Goal: Information Seeking & Learning: Learn about a topic

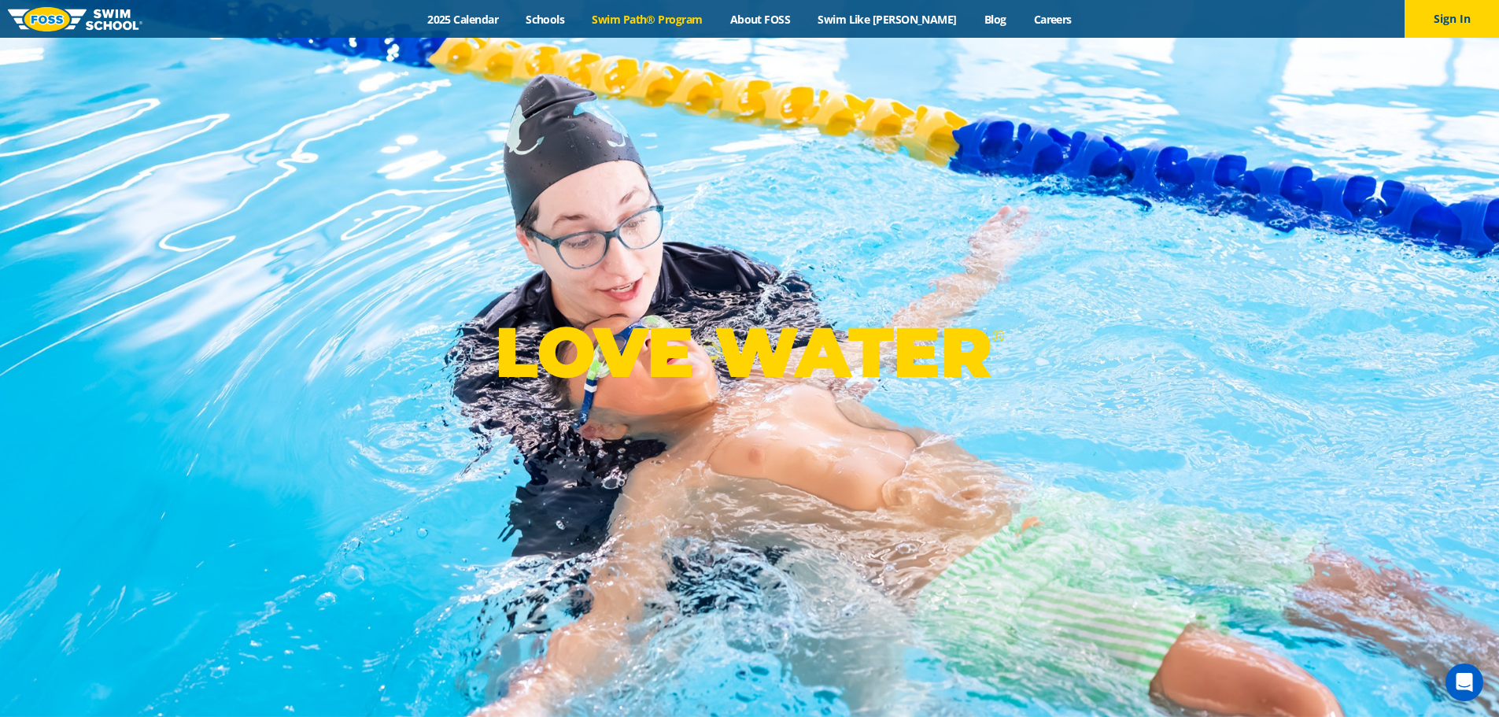
click at [701, 13] on link "Swim Path® Program" at bounding box center [647, 19] width 138 height 15
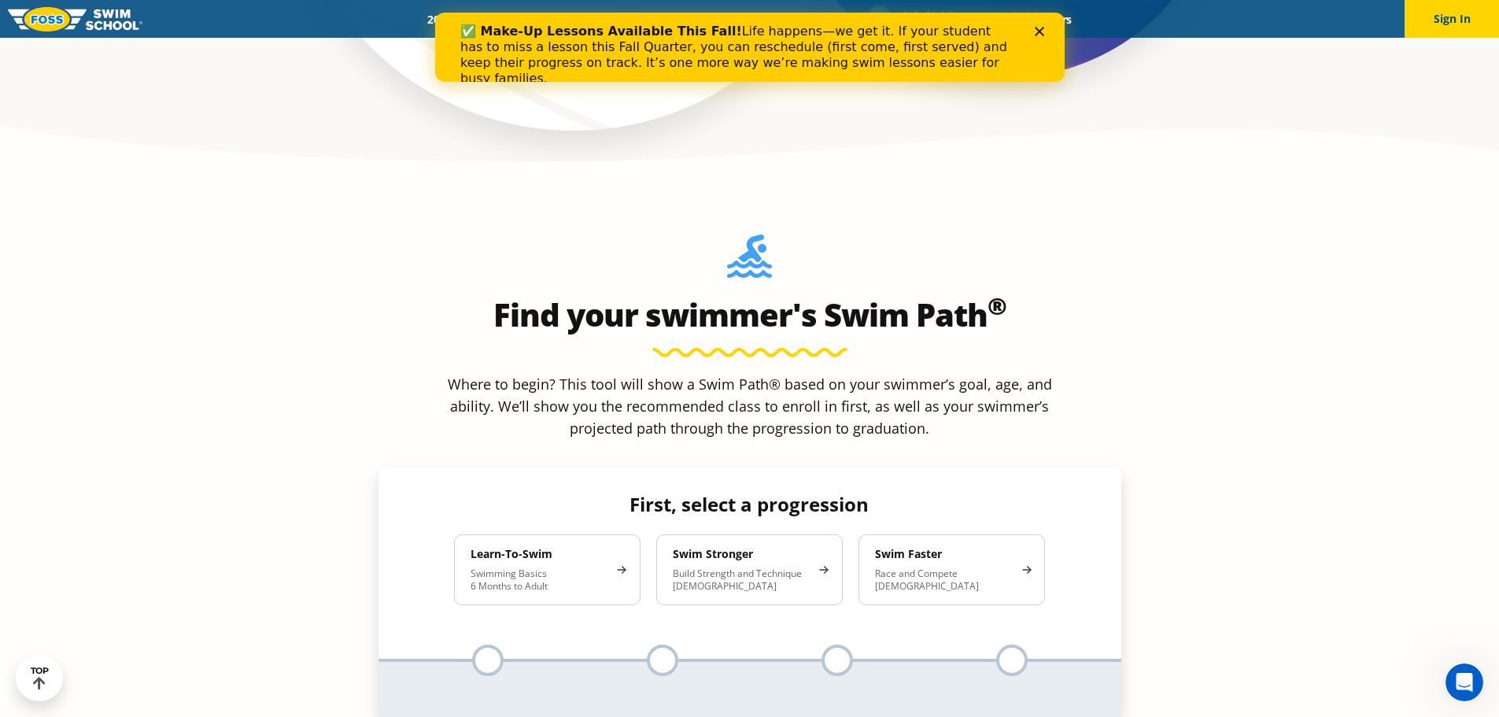
scroll to position [1337, 0]
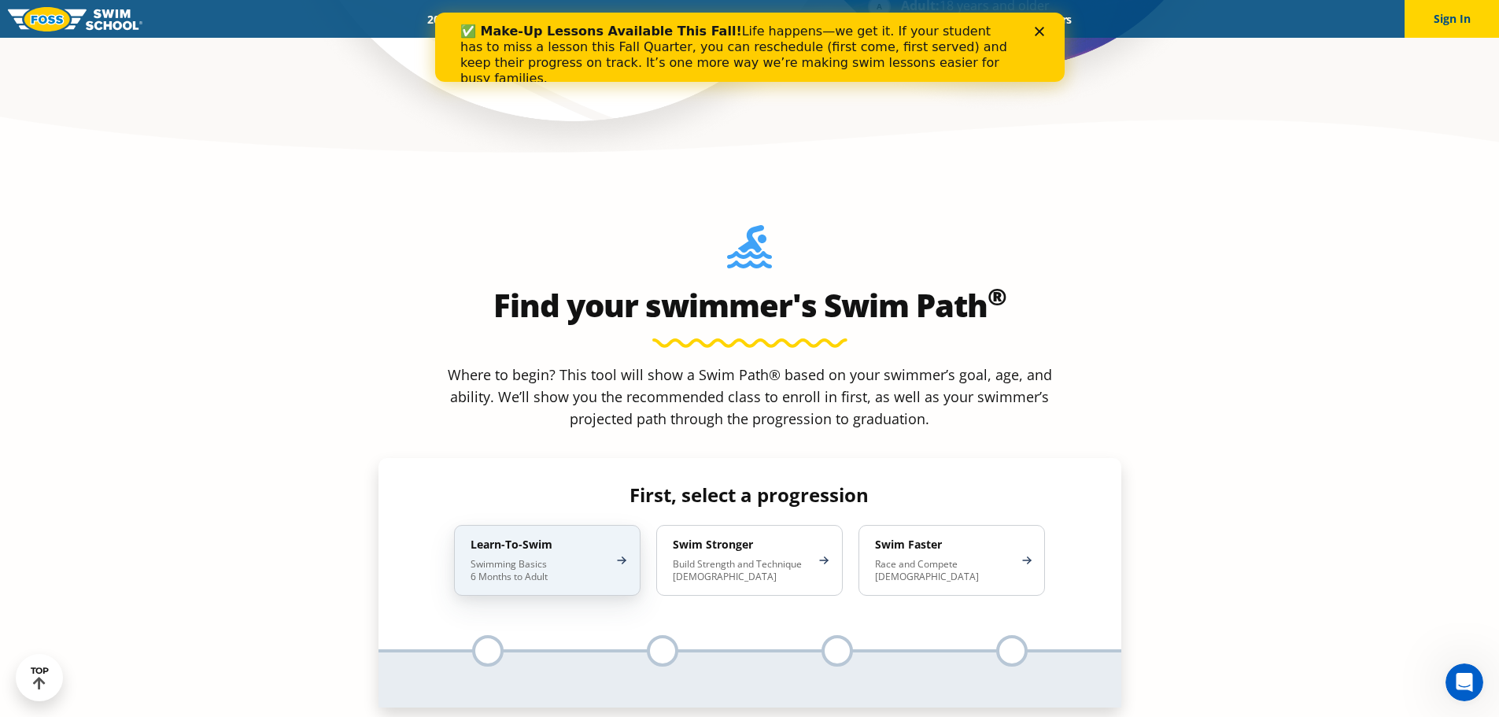
click at [621, 525] on div "Learn-To-Swim Swimming Basics 6 Months to Adult" at bounding box center [547, 560] width 186 height 71
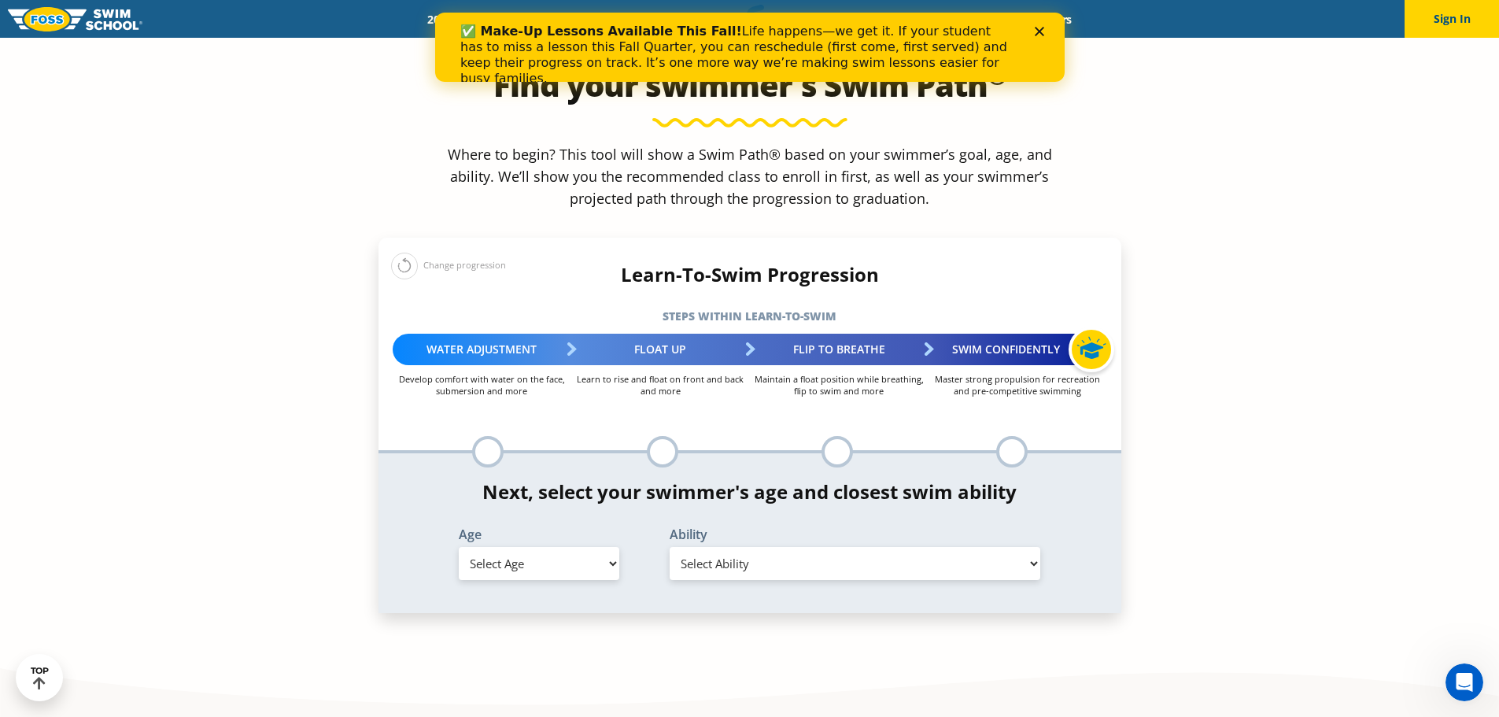
scroll to position [1573, 0]
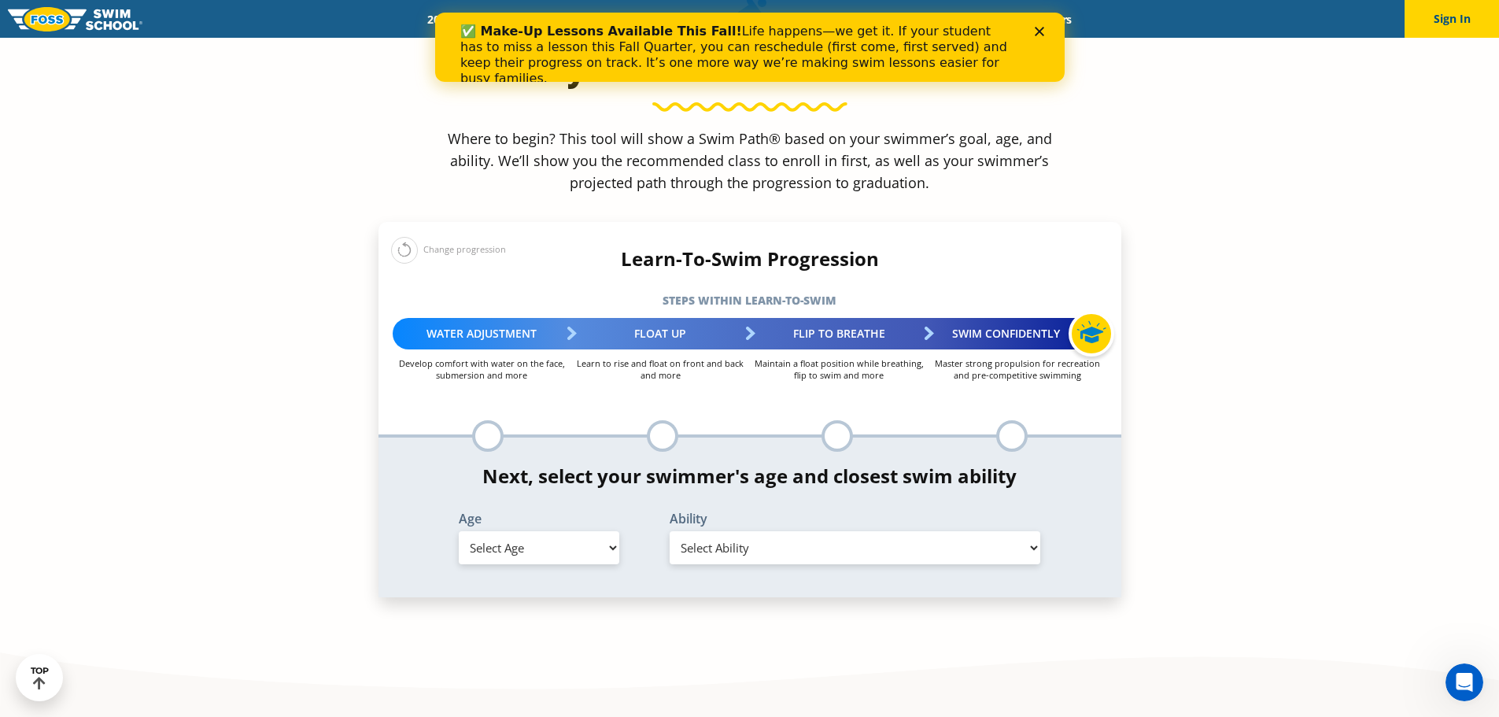
click at [502, 531] on select "Select Age 6 months - 1 year 1 year 2 years 3 years 4 years 5 years 6 years 7 y…" at bounding box center [539, 547] width 160 height 33
select select "1-year"
click at [459, 531] on select "Select Age 6 months - 1 year 1 year 2 years 3 years 4 years 5 years 6 years 7 y…" at bounding box center [539, 547] width 160 height 33
click at [761, 531] on select "Select Ability First in-water experience Comfortable with water poured over the…" at bounding box center [854, 547] width 371 height 33
select select "1-year-comfortable-with-water-poured-over-their-head-but-not-eyes-and-ears"
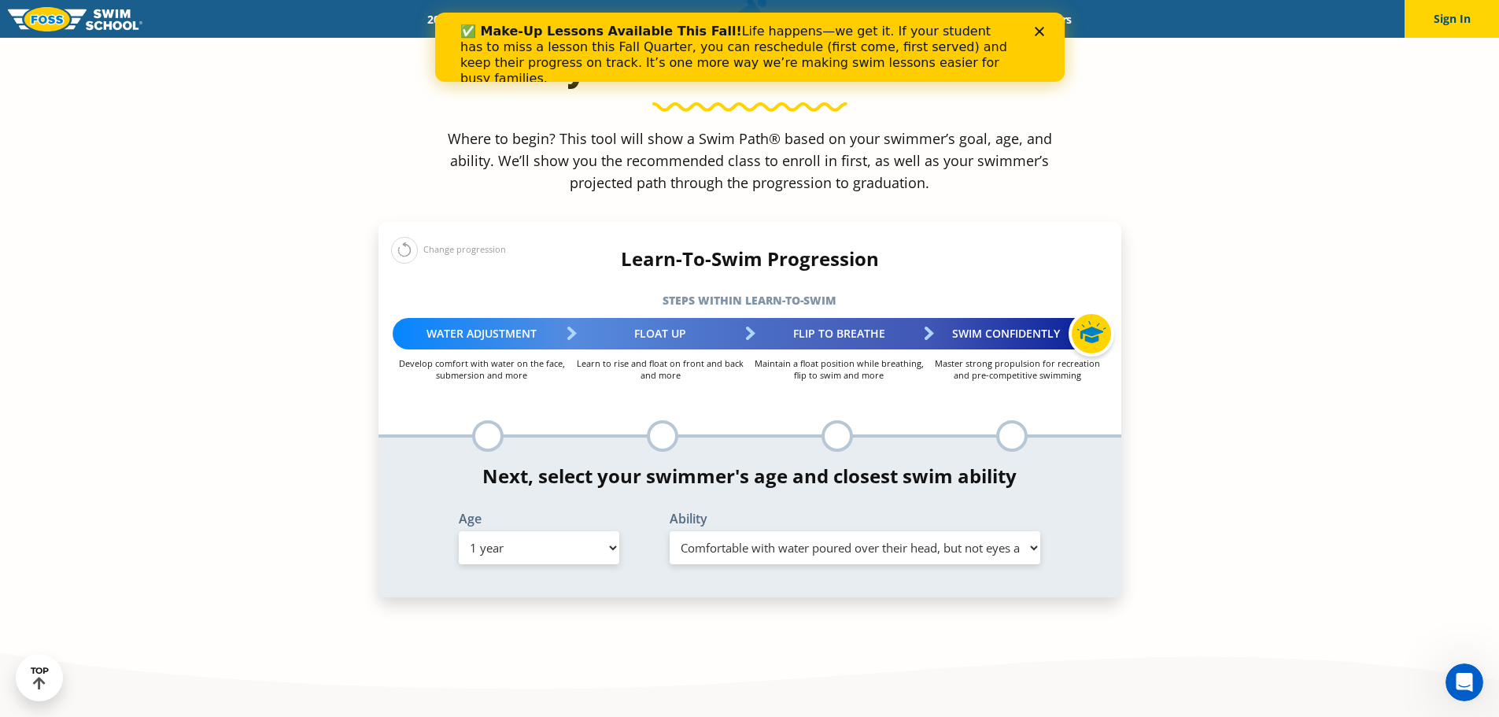
click at [669, 531] on select "Select Ability First in-water experience Comfortable with water poured over the…" at bounding box center [854, 547] width 371 height 33
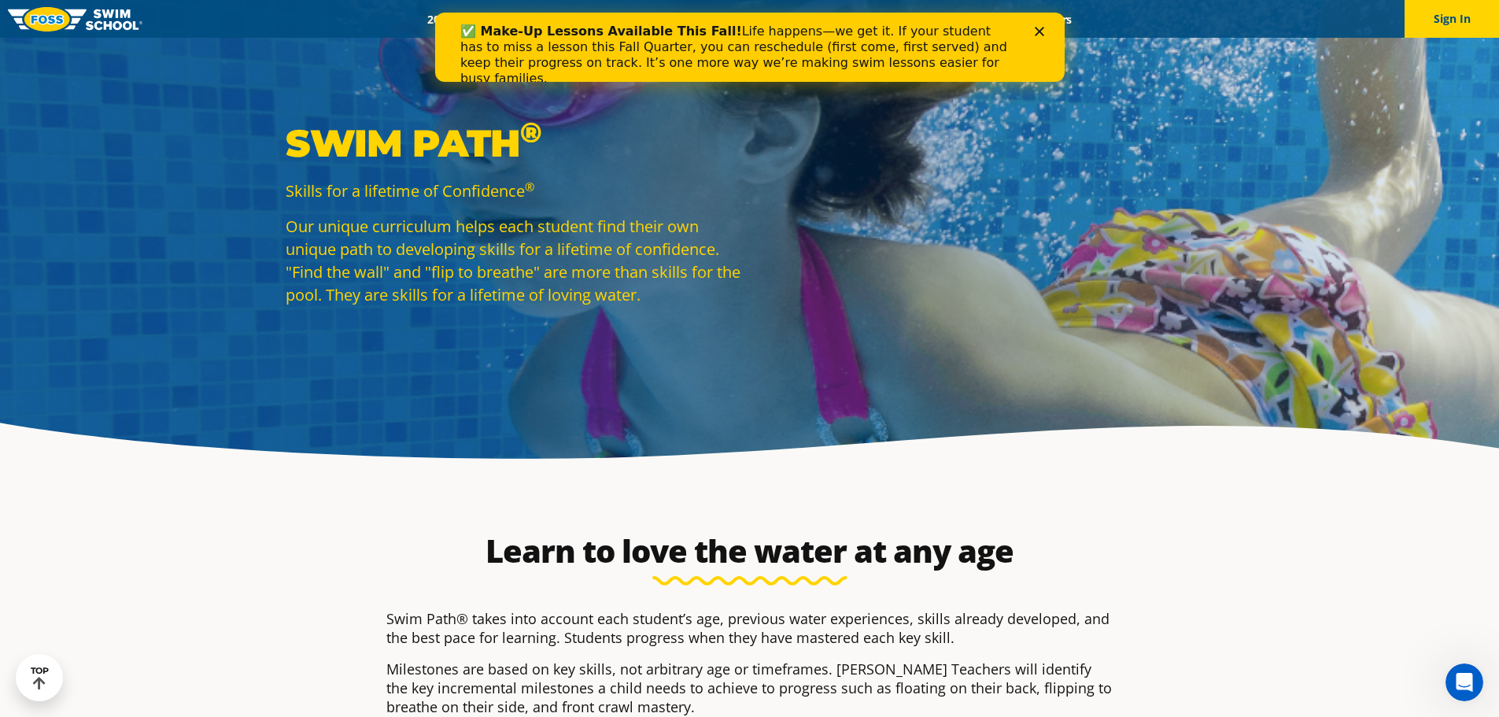
scroll to position [0, 0]
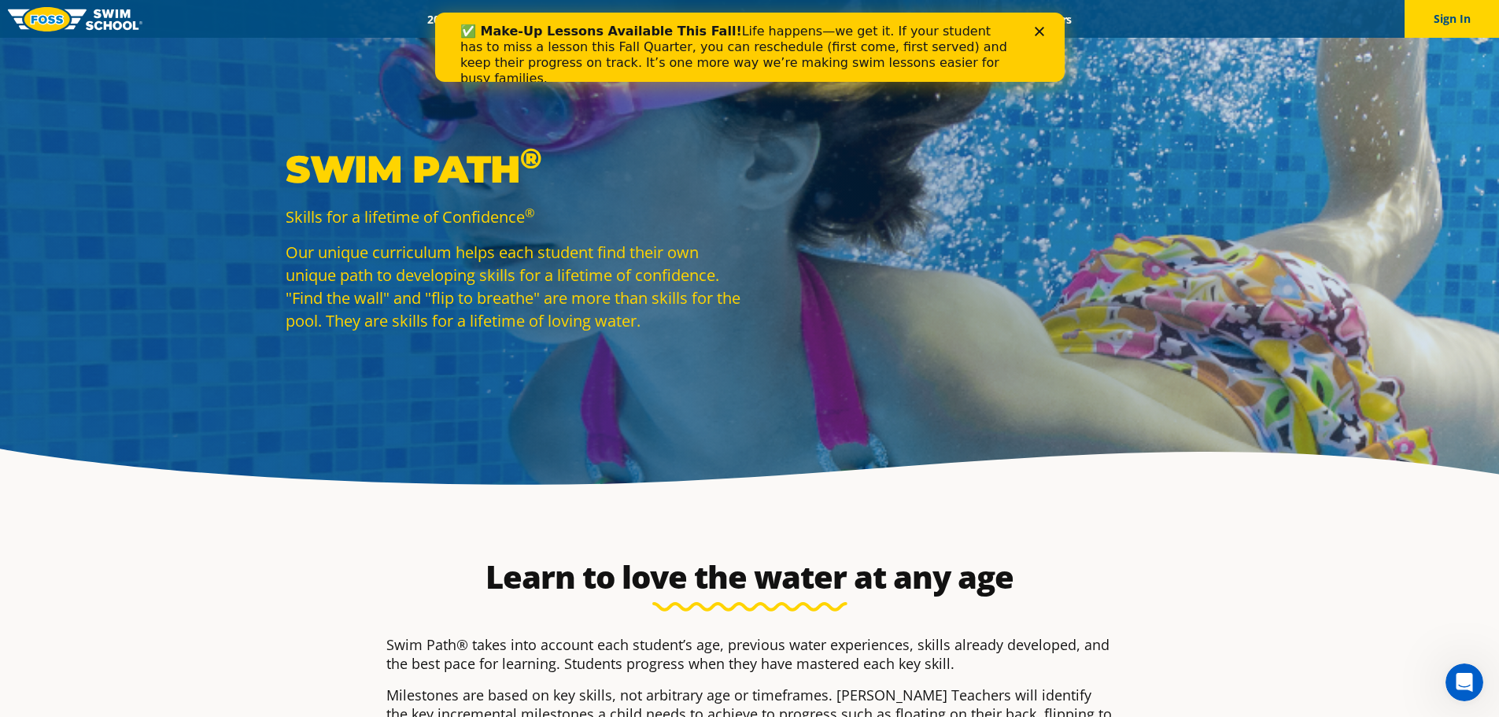
click at [1040, 34] on polygon "Close" at bounding box center [1038, 31] width 9 height 9
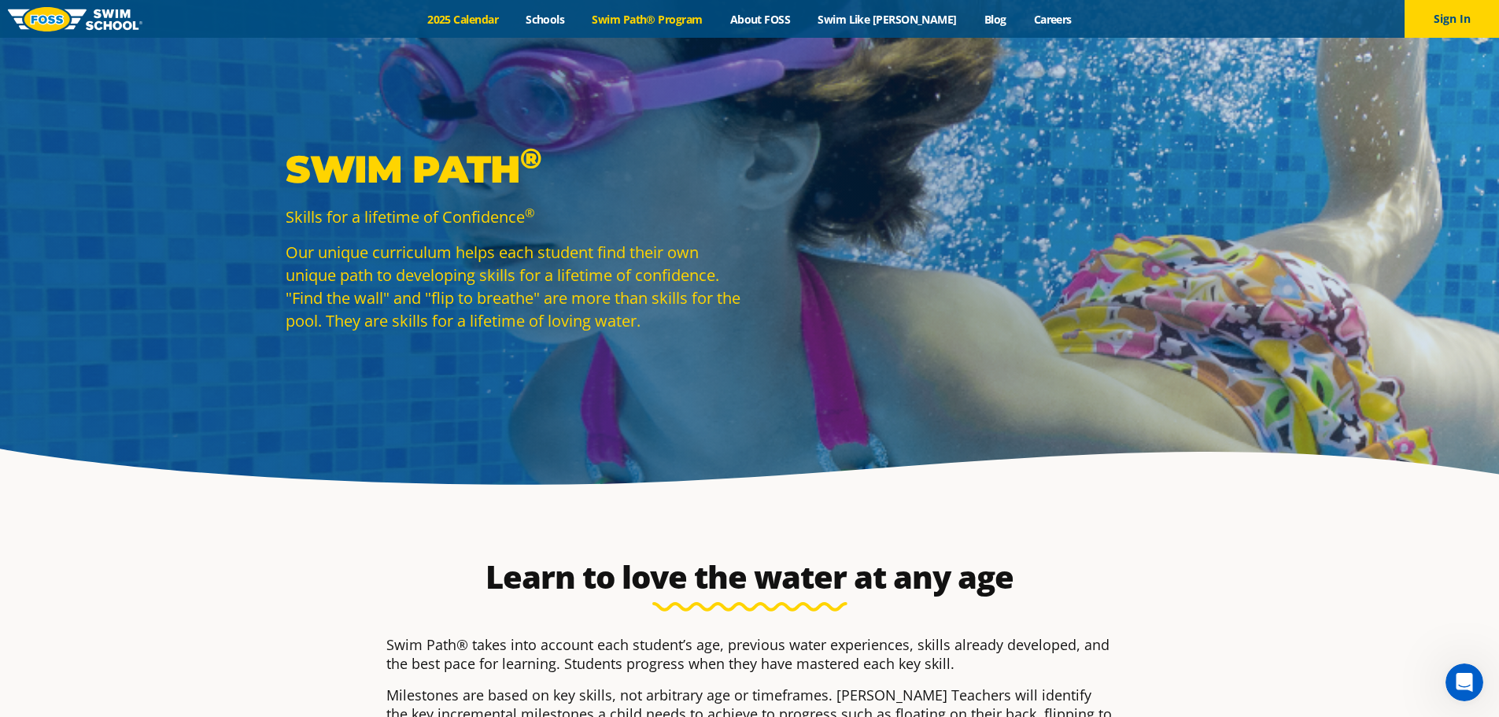
click at [512, 25] on link "2025 Calendar" at bounding box center [463, 19] width 98 height 15
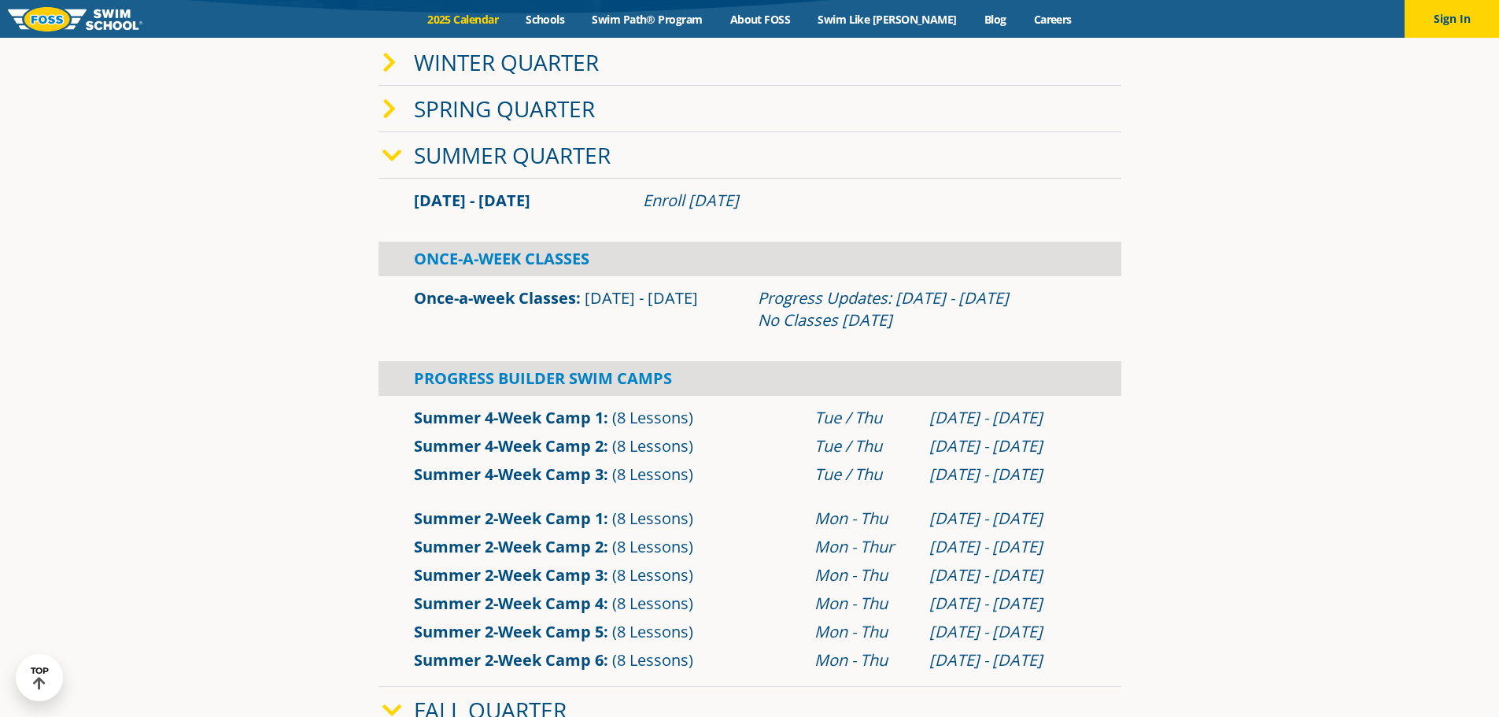
scroll to position [472, 0]
click at [404, 157] on span at bounding box center [397, 154] width 31 height 23
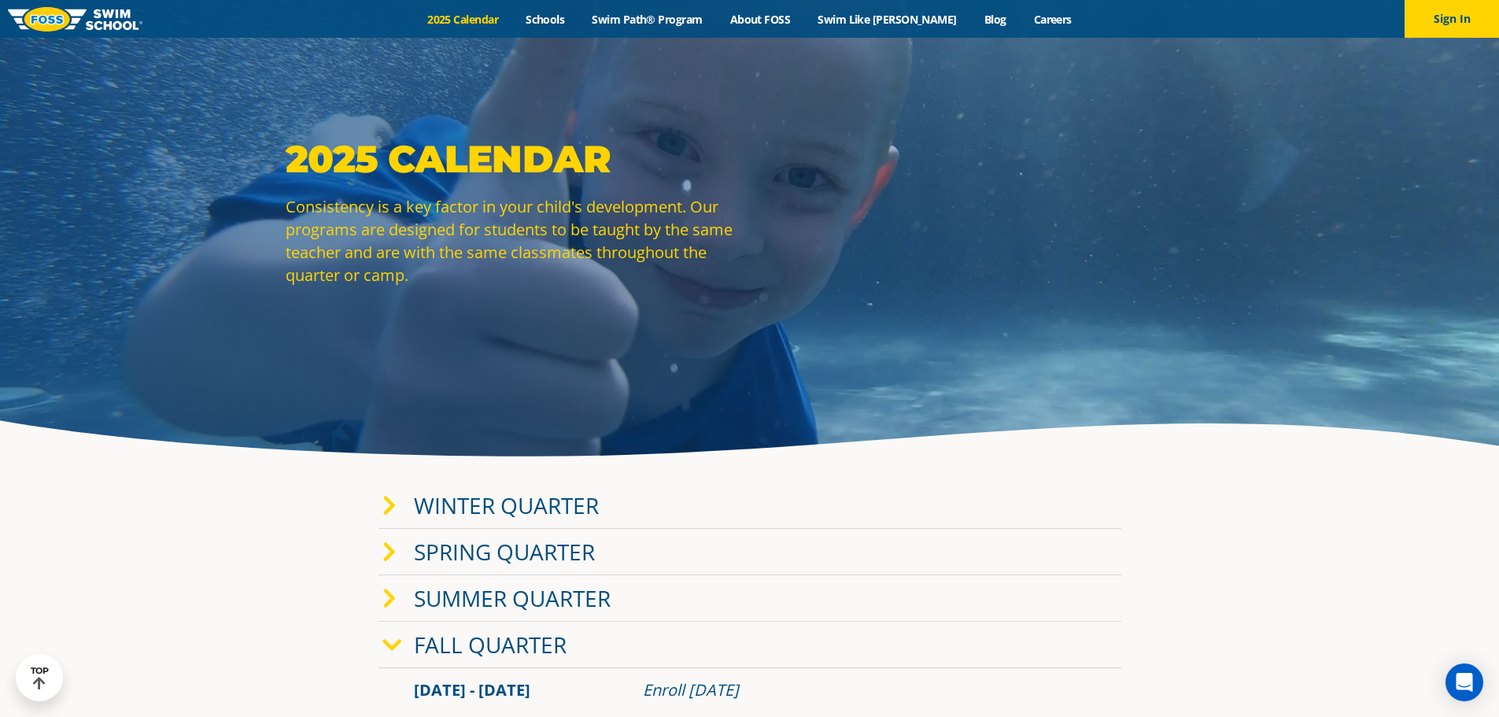
scroll to position [0, 0]
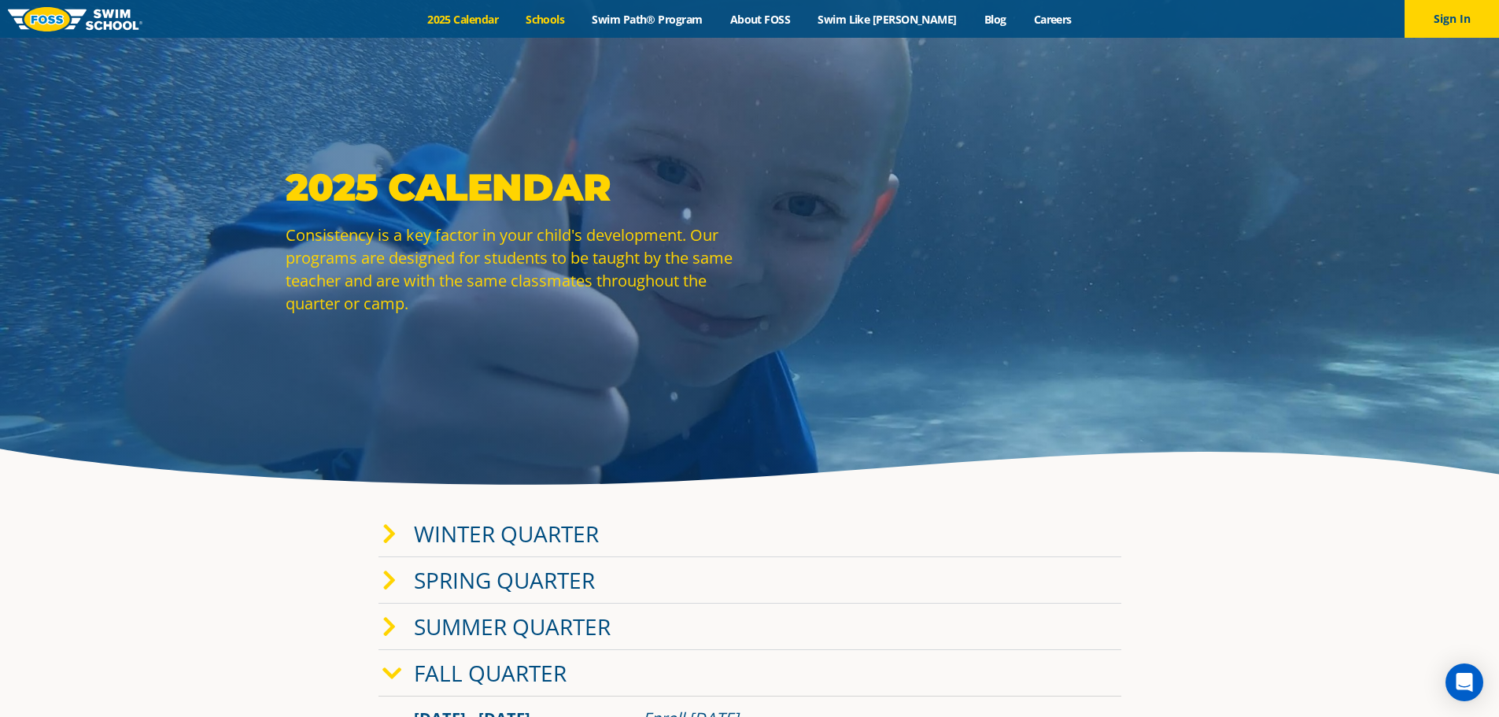
click at [556, 23] on link "Schools" at bounding box center [545, 19] width 66 height 15
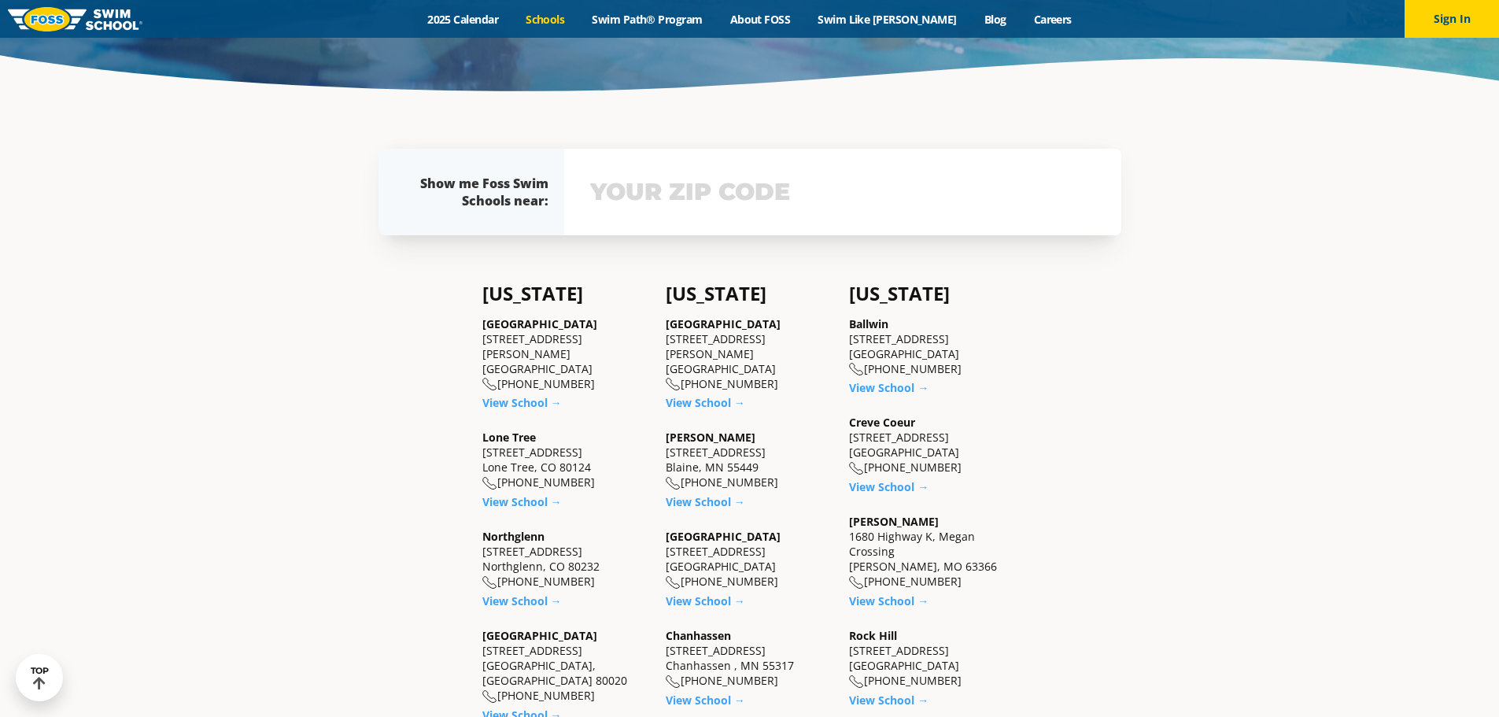
click at [725, 171] on input "text" at bounding box center [842, 192] width 513 height 46
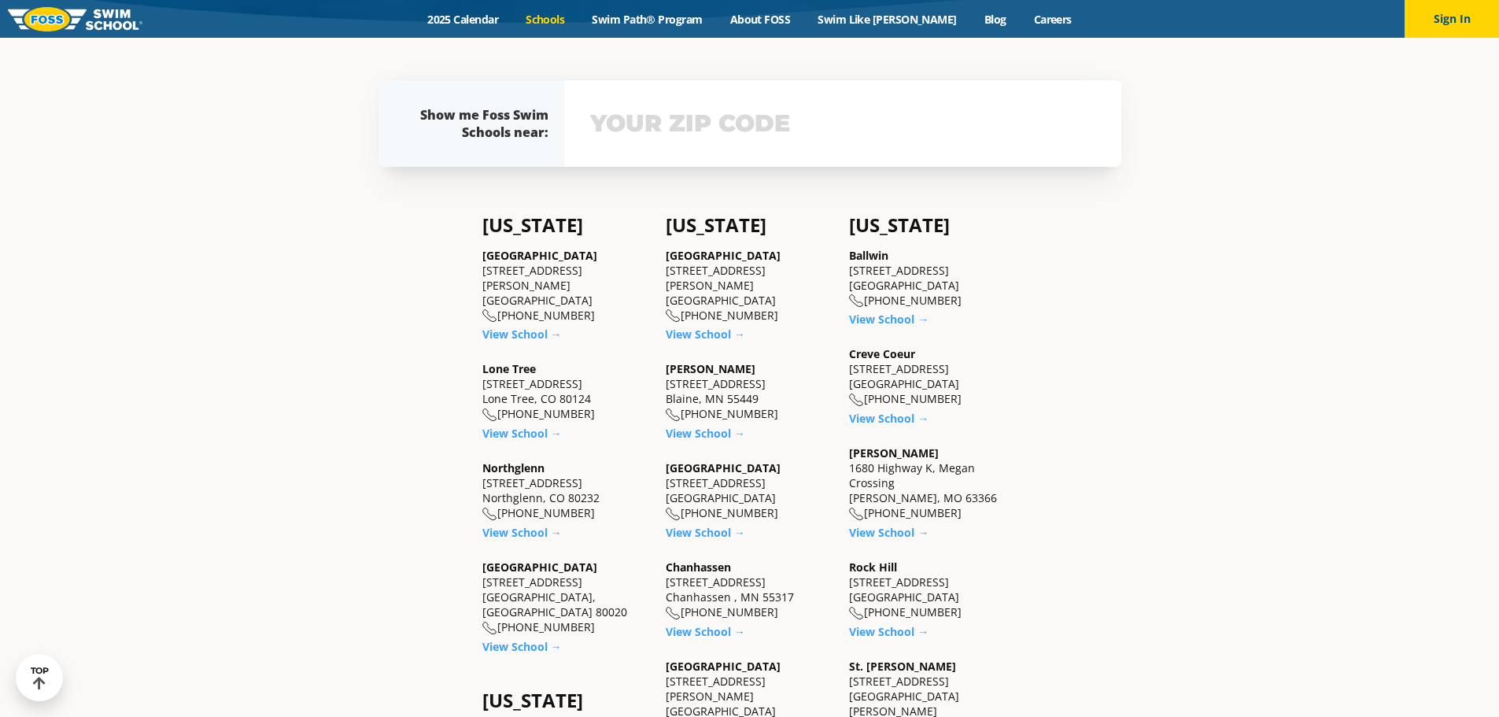
scroll to position [463, 0]
type input "55109"
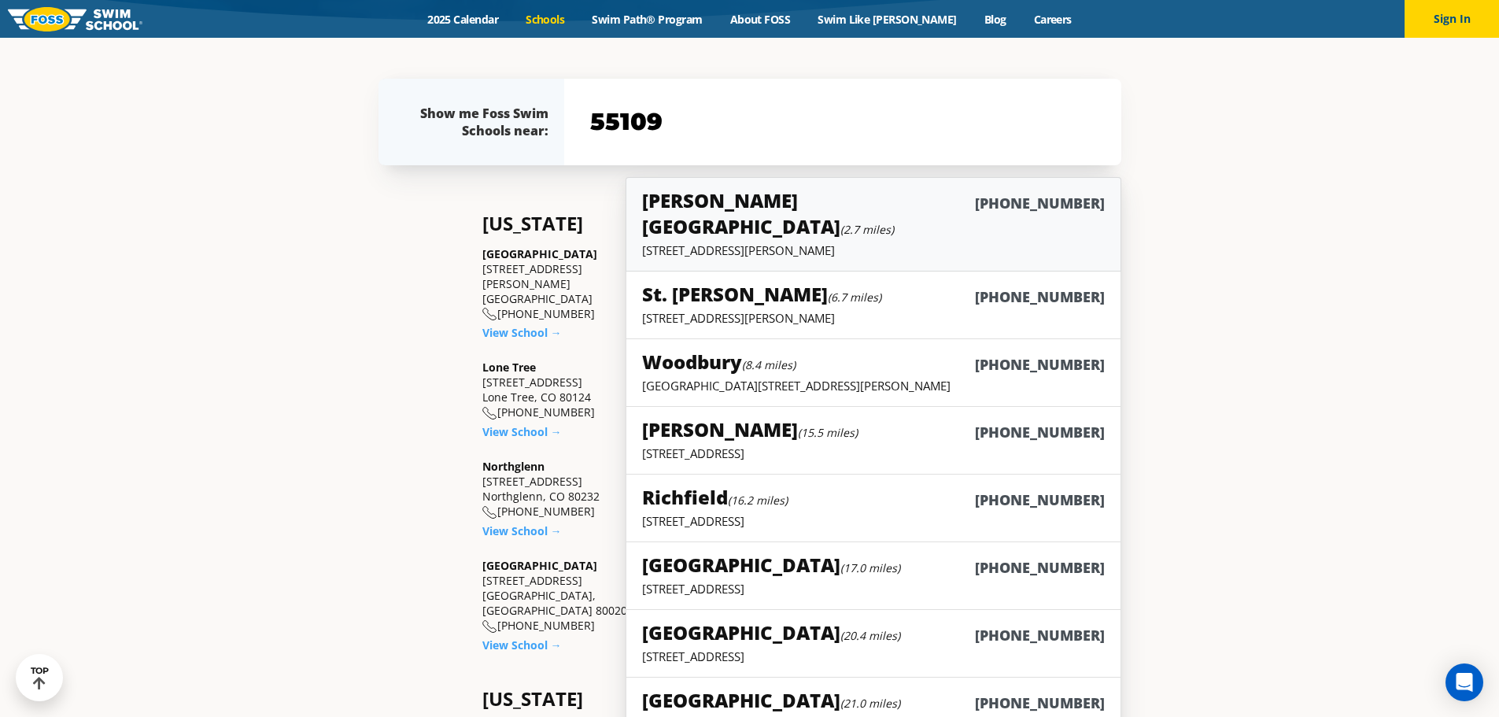
click at [754, 201] on h5 "Vadnais Heights (2.7 miles)" at bounding box center [808, 213] width 332 height 52
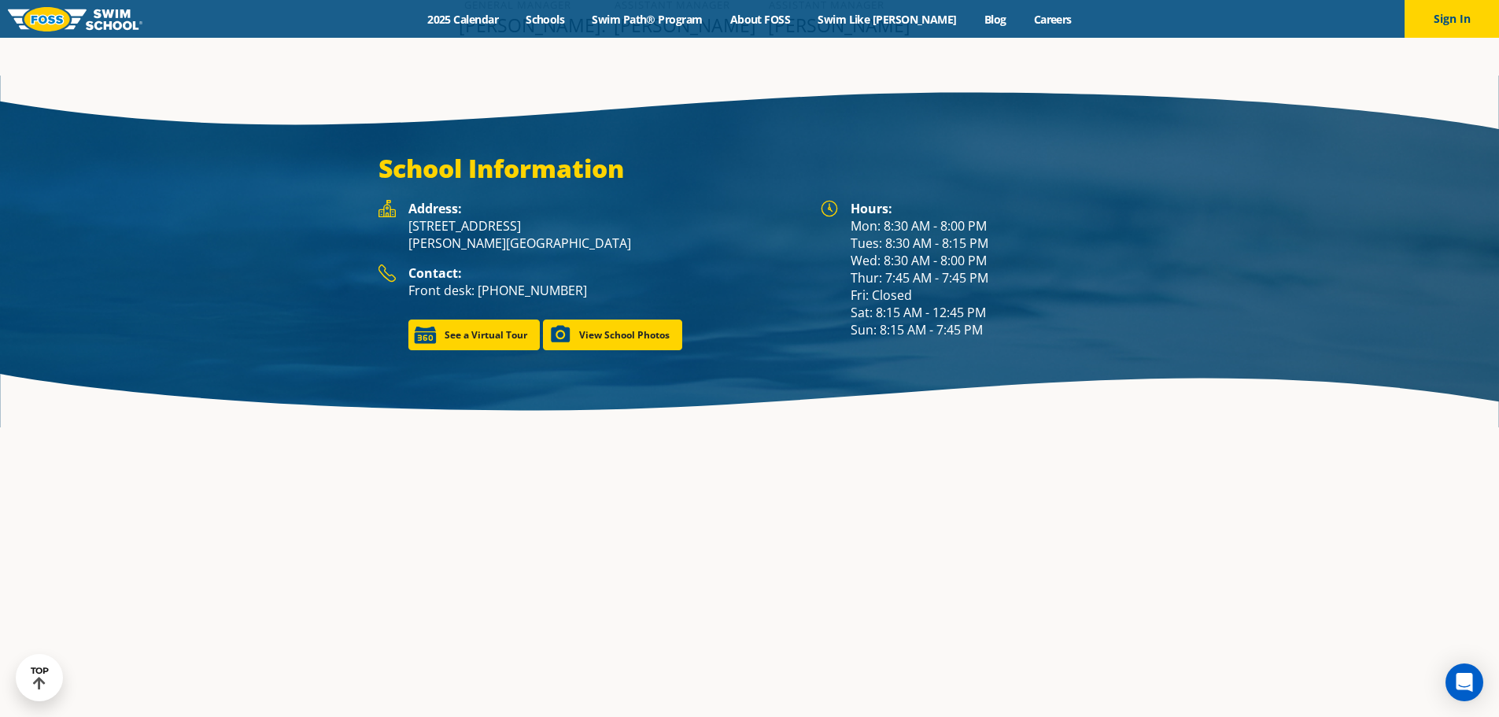
scroll to position [2259, 0]
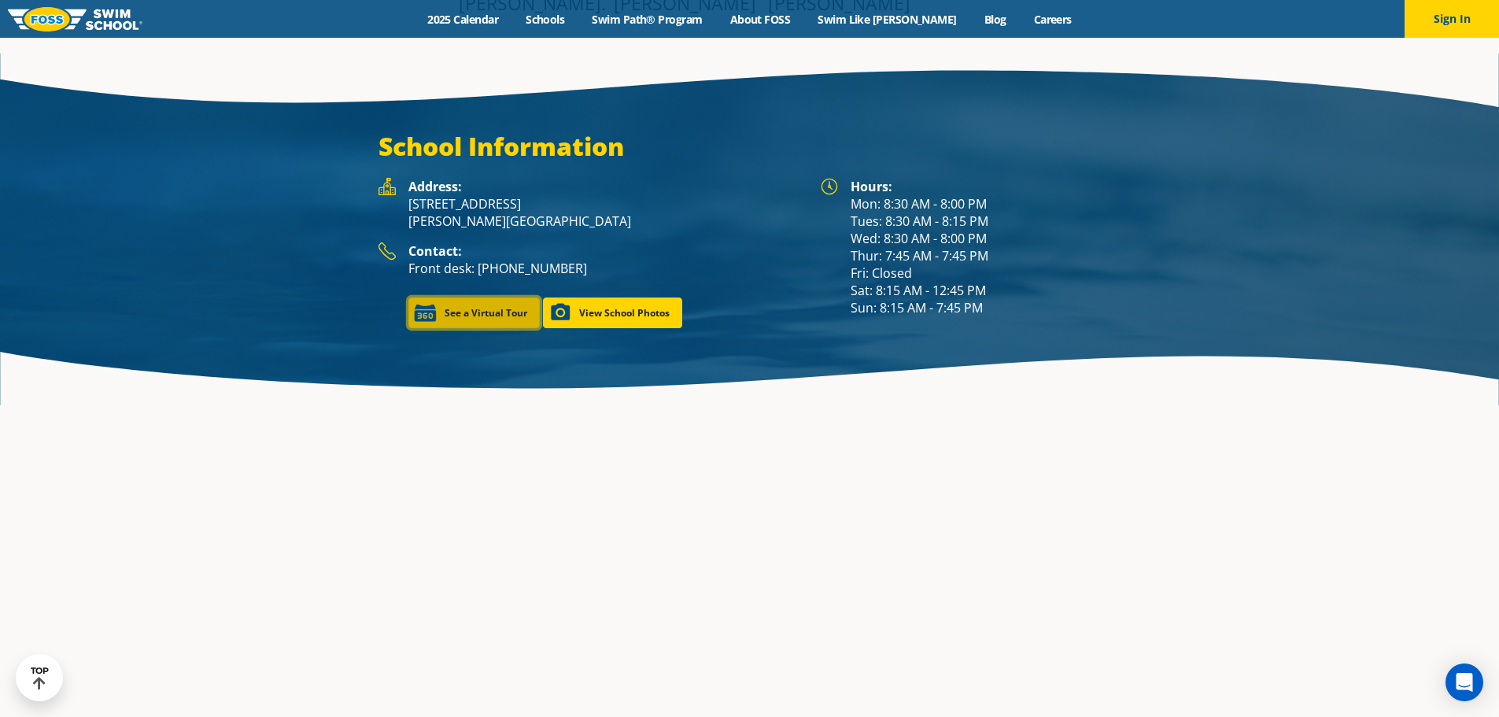
click at [454, 301] on link "See a Virtual Tour" at bounding box center [473, 312] width 131 height 31
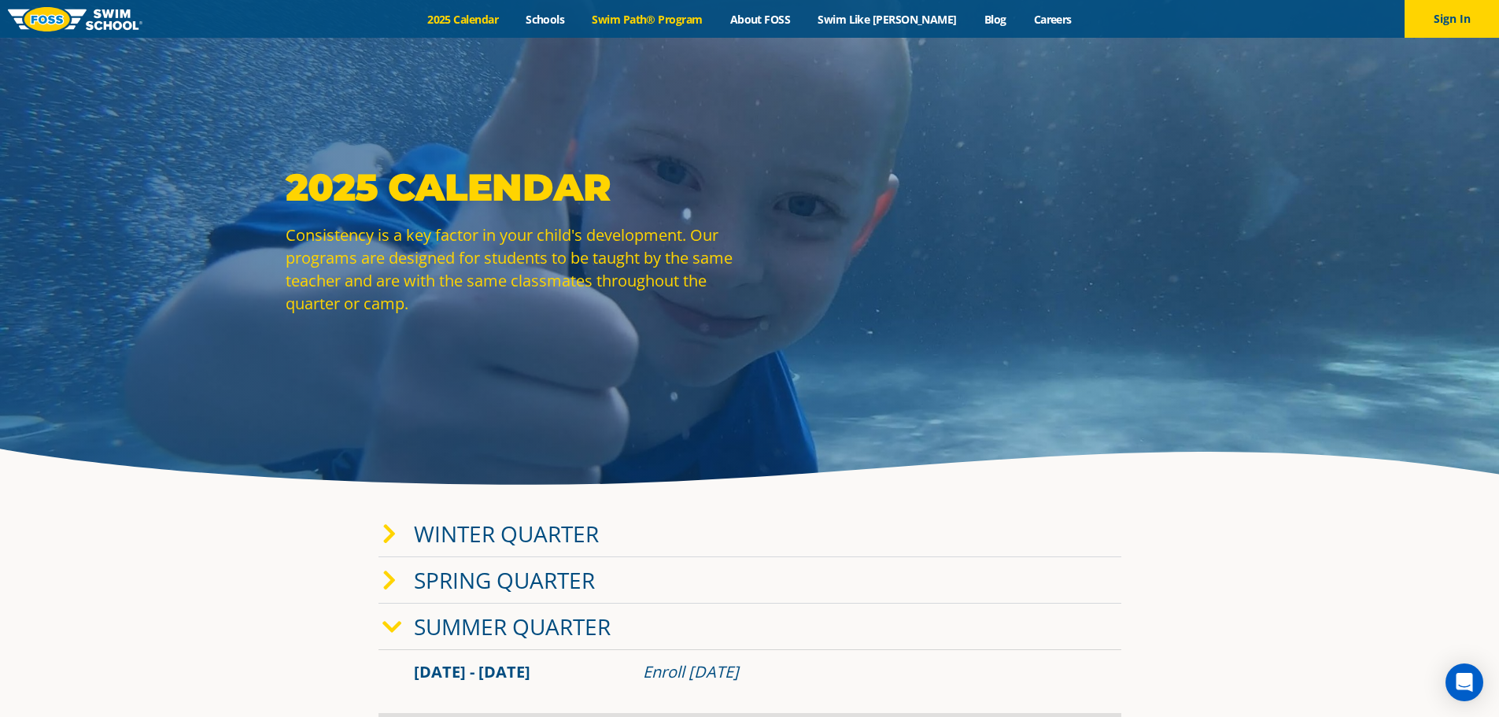
click at [665, 14] on link "Swim Path® Program" at bounding box center [647, 19] width 138 height 15
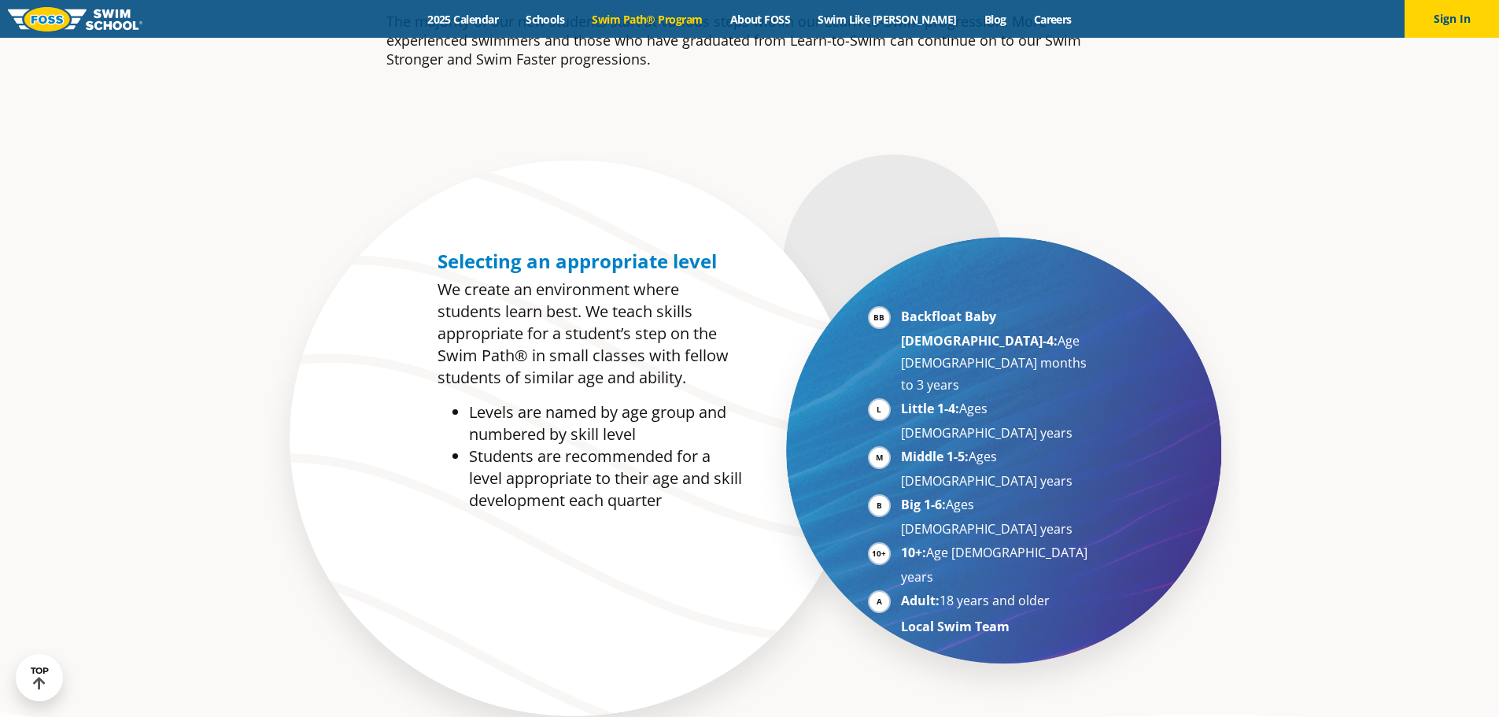
scroll to position [865, 0]
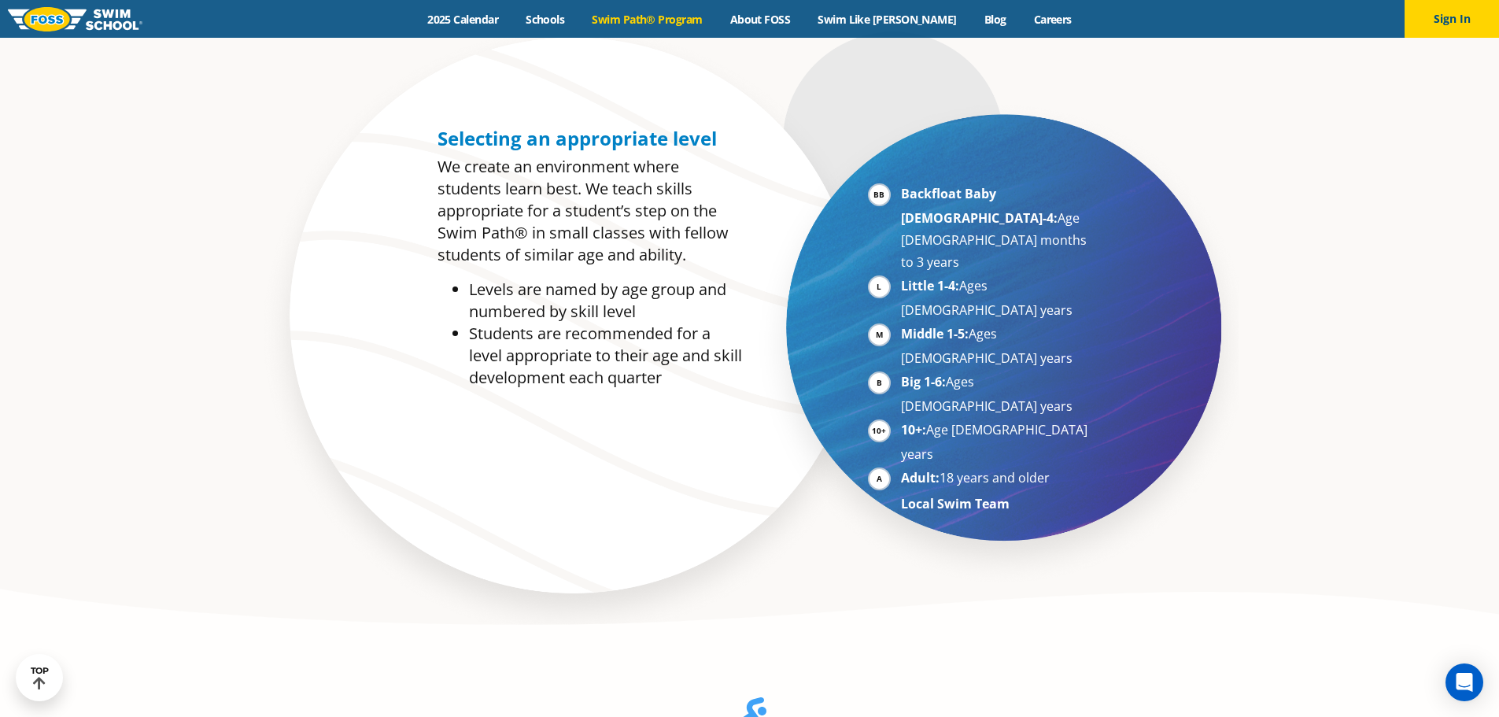
click at [901, 195] on li "Backfloat Baby 1-4: Age 6 months to 3 years" at bounding box center [997, 228] width 193 height 90
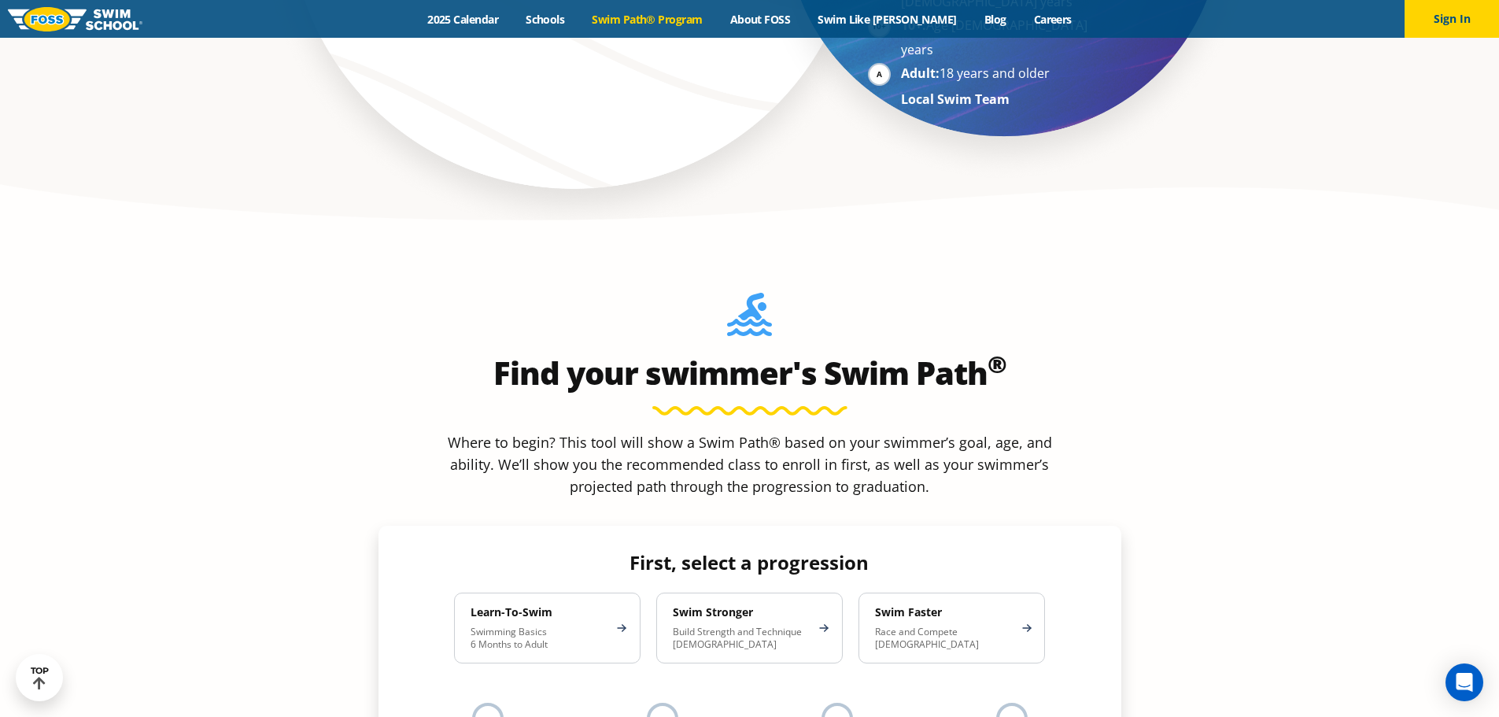
scroll to position [1416, 0]
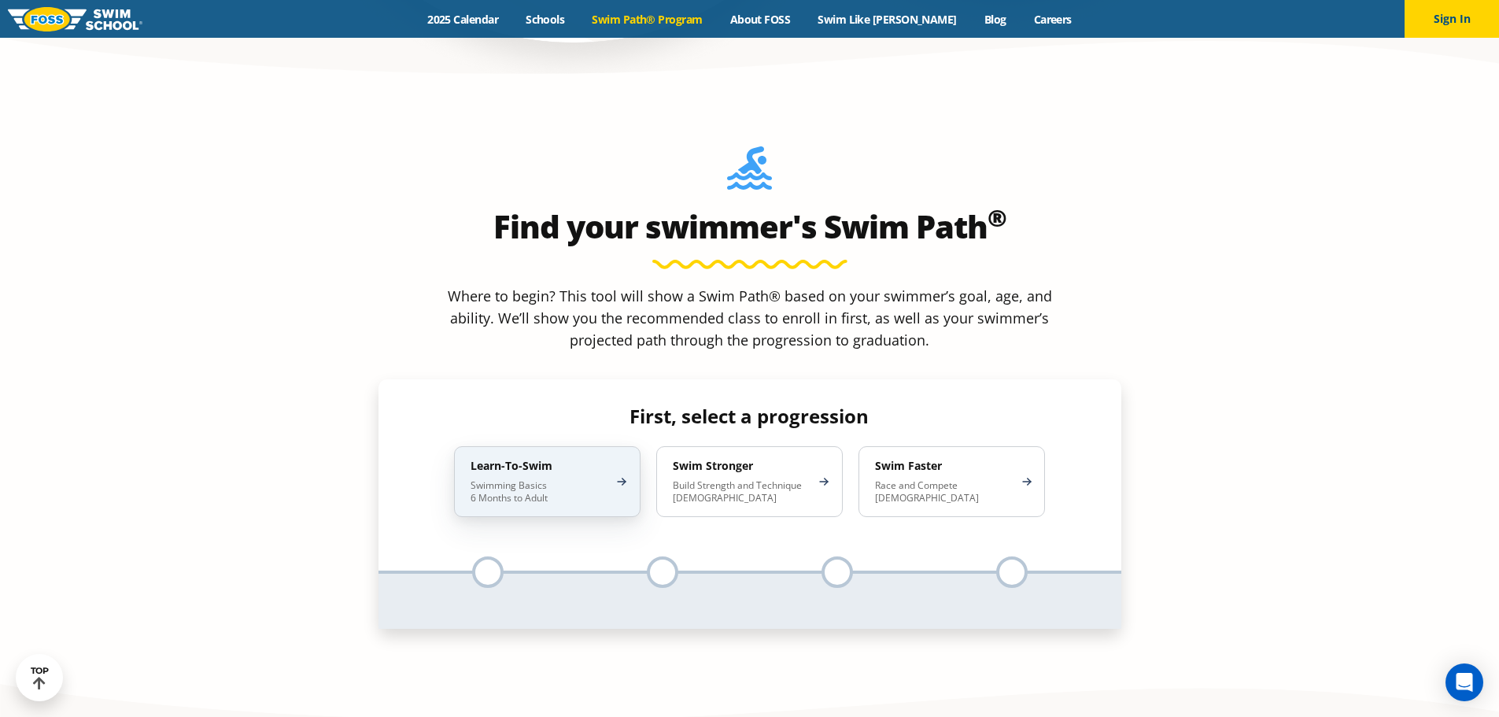
click at [581, 479] on p "Swimming Basics 6 Months to Adult" at bounding box center [539, 491] width 138 height 25
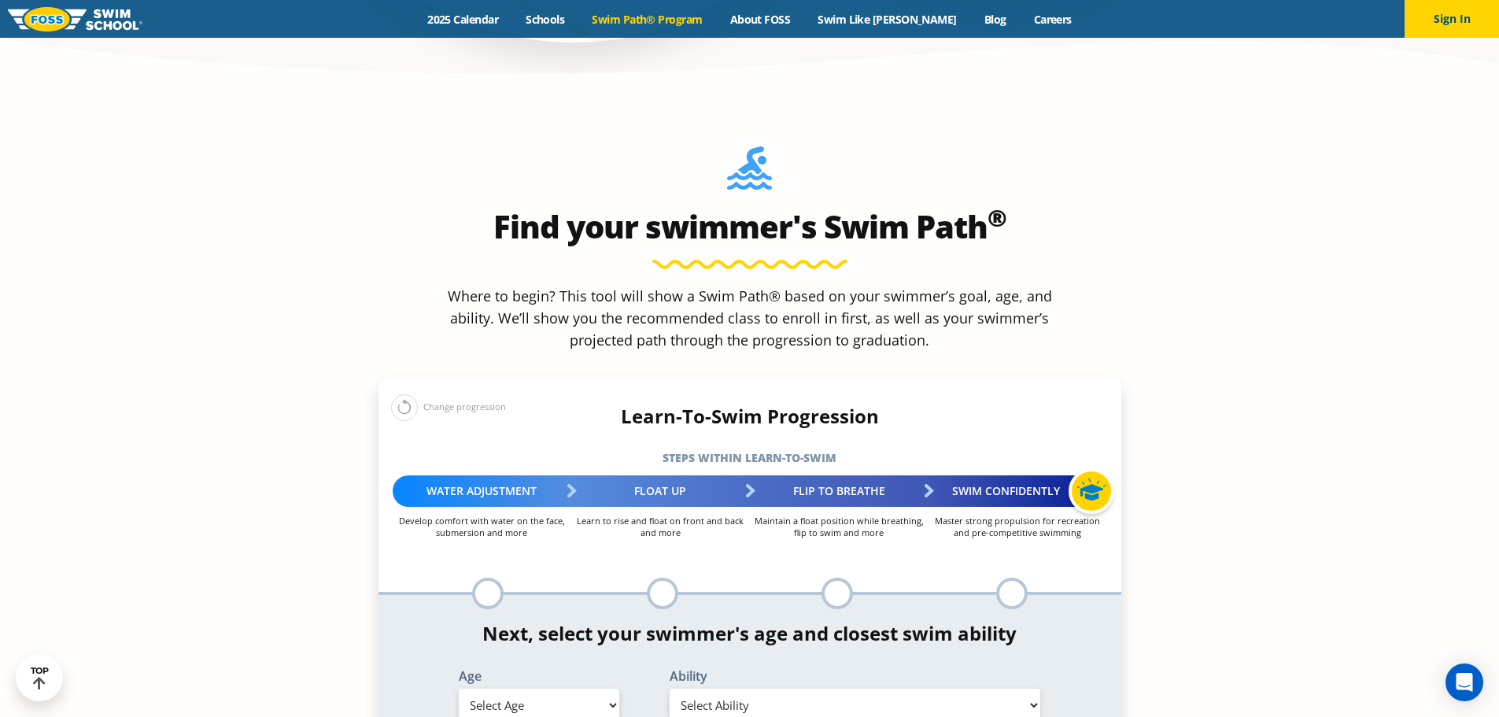
click at [573, 688] on select "Select Age 6 months - 1 year 1 year 2 years 3 years 4 years 5 years 6 years 7 y…" at bounding box center [539, 704] width 160 height 33
select select "1-year"
click at [459, 688] on select "Select Age 6 months - 1 year 1 year 2 years 3 years 4 years 5 years 6 years 7 y…" at bounding box center [539, 704] width 160 height 33
click at [790, 688] on select "Select Ability First in-water experience Comfortable with water poured over the…" at bounding box center [854, 704] width 371 height 33
click at [669, 688] on select "Select Ability First in-water experience Comfortable with water poured over the…" at bounding box center [854, 704] width 371 height 33
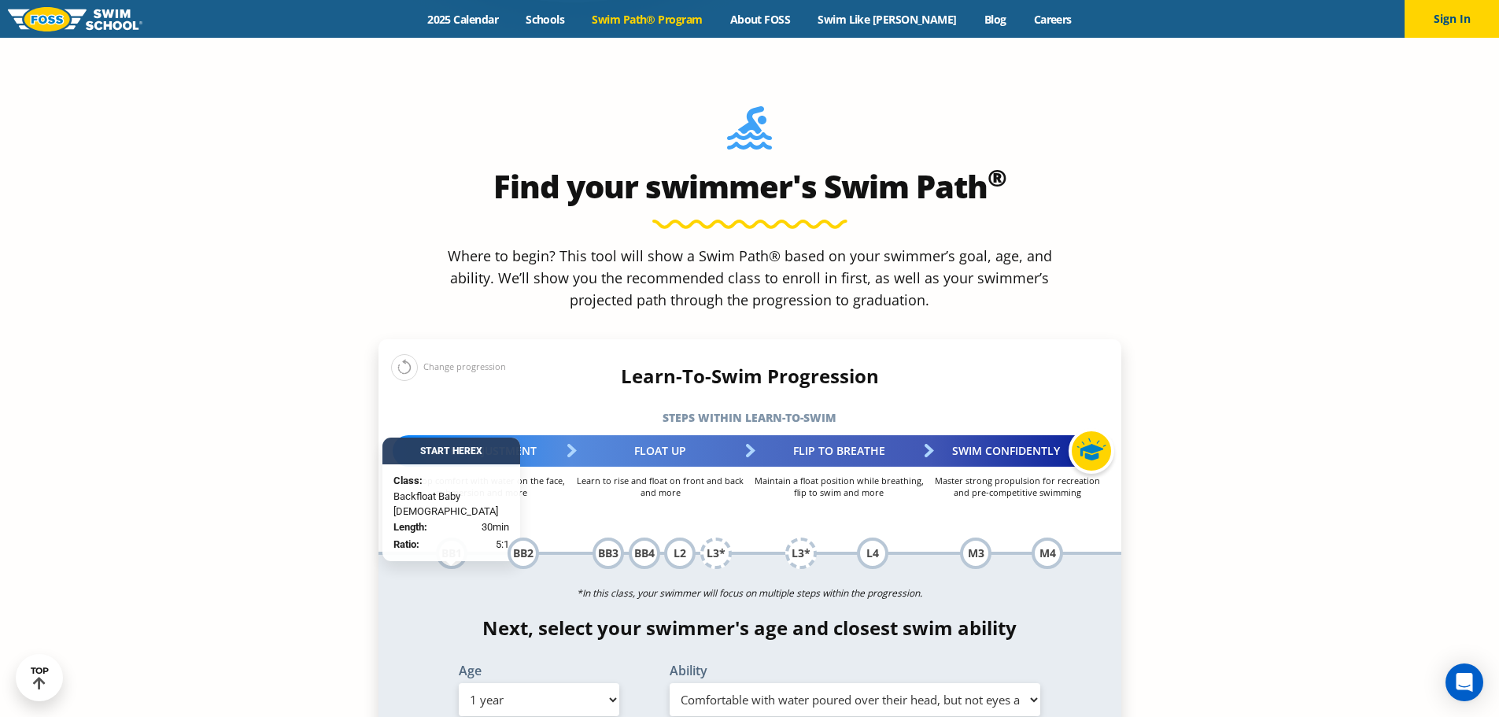
scroll to position [1495, 0]
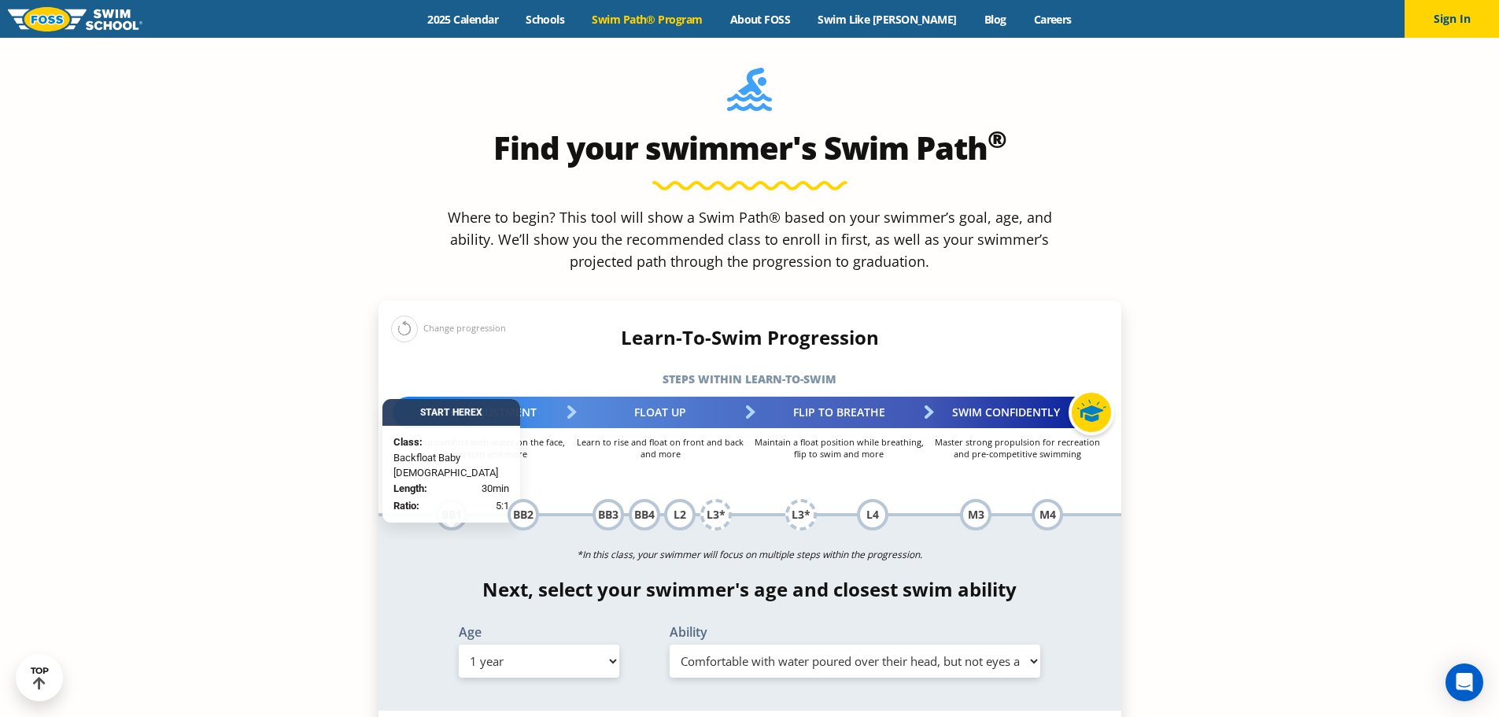
click at [806, 644] on select "Select Ability First in-water experience Comfortable with water poured over the…" at bounding box center [854, 660] width 371 height 33
click at [669, 644] on select "Select Ability First in-water experience Comfortable with water poured over the…" at bounding box center [854, 660] width 371 height 33
click at [749, 644] on select "Select Ability First in-water experience Comfortable with water poured over the…" at bounding box center [854, 660] width 371 height 33
click at [352, 522] on section "Find your swimmer's Swim Path ® Where to begin? This tool will show a Swim Path…" at bounding box center [749, 542] width 1499 height 1059
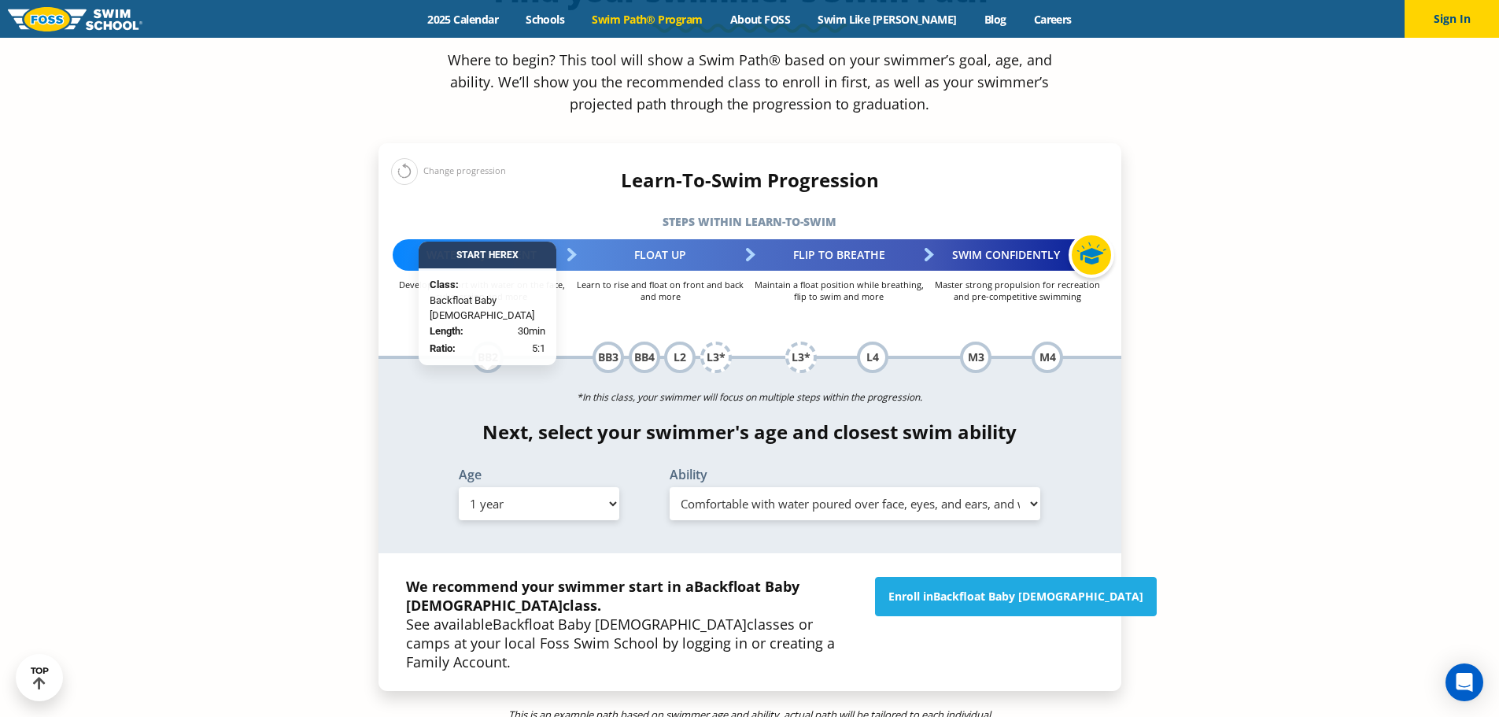
scroll to position [1731, 0]
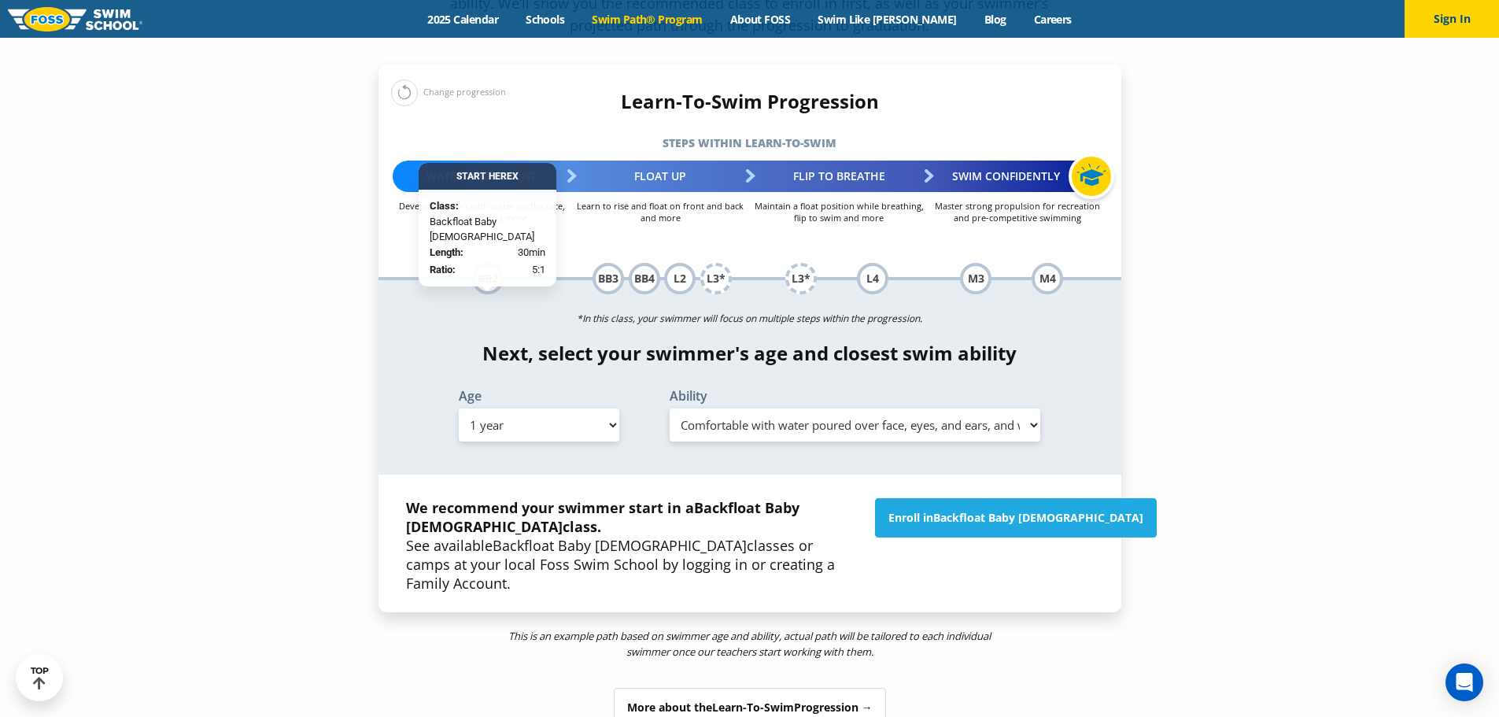
click at [739, 408] on select "Select Ability First in-water experience Comfortable with water poured over the…" at bounding box center [854, 424] width 371 height 33
select select "1-year-comfortable-with-water-poured-over-their-head-but-not-eyes-and-ears"
click at [669, 408] on select "Select Ability First in-water experience Comfortable with water poured over the…" at bounding box center [854, 424] width 371 height 33
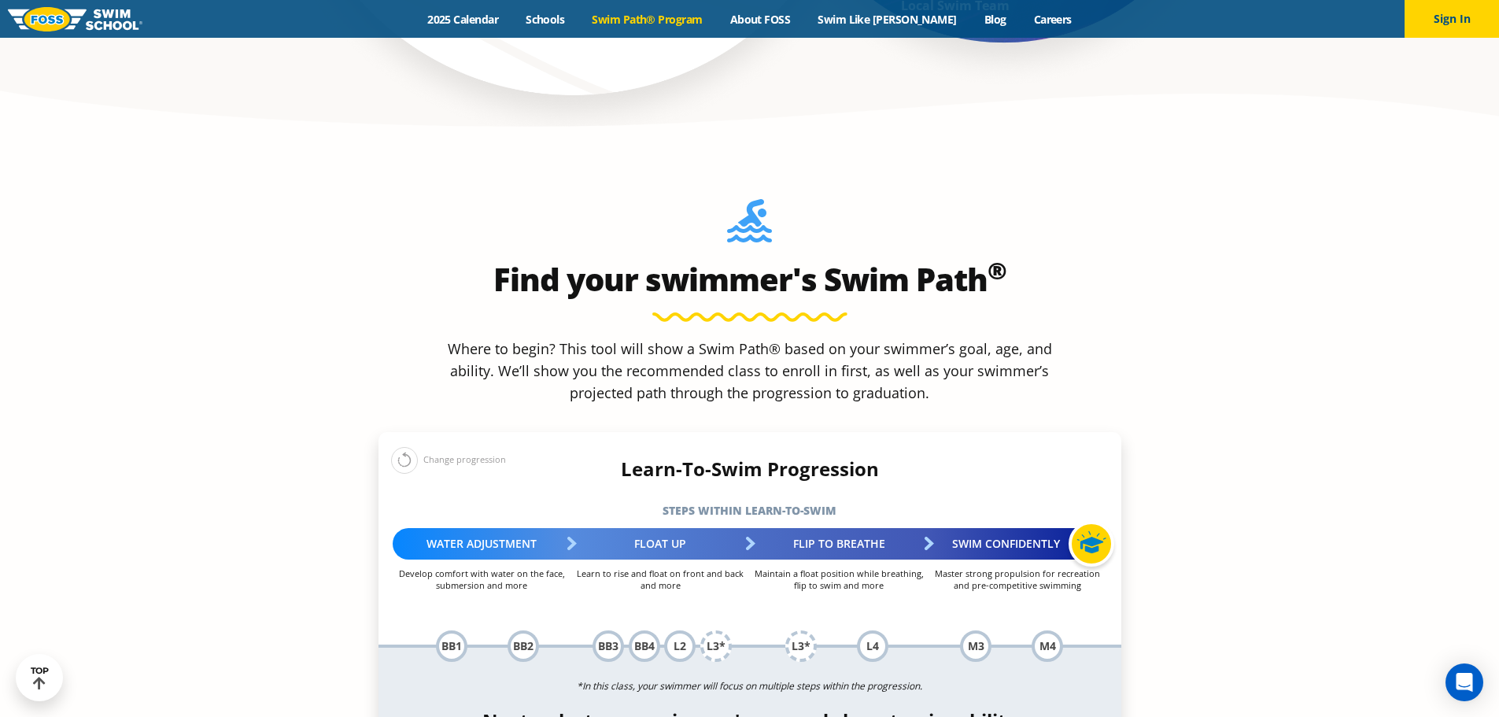
scroll to position [1337, 0]
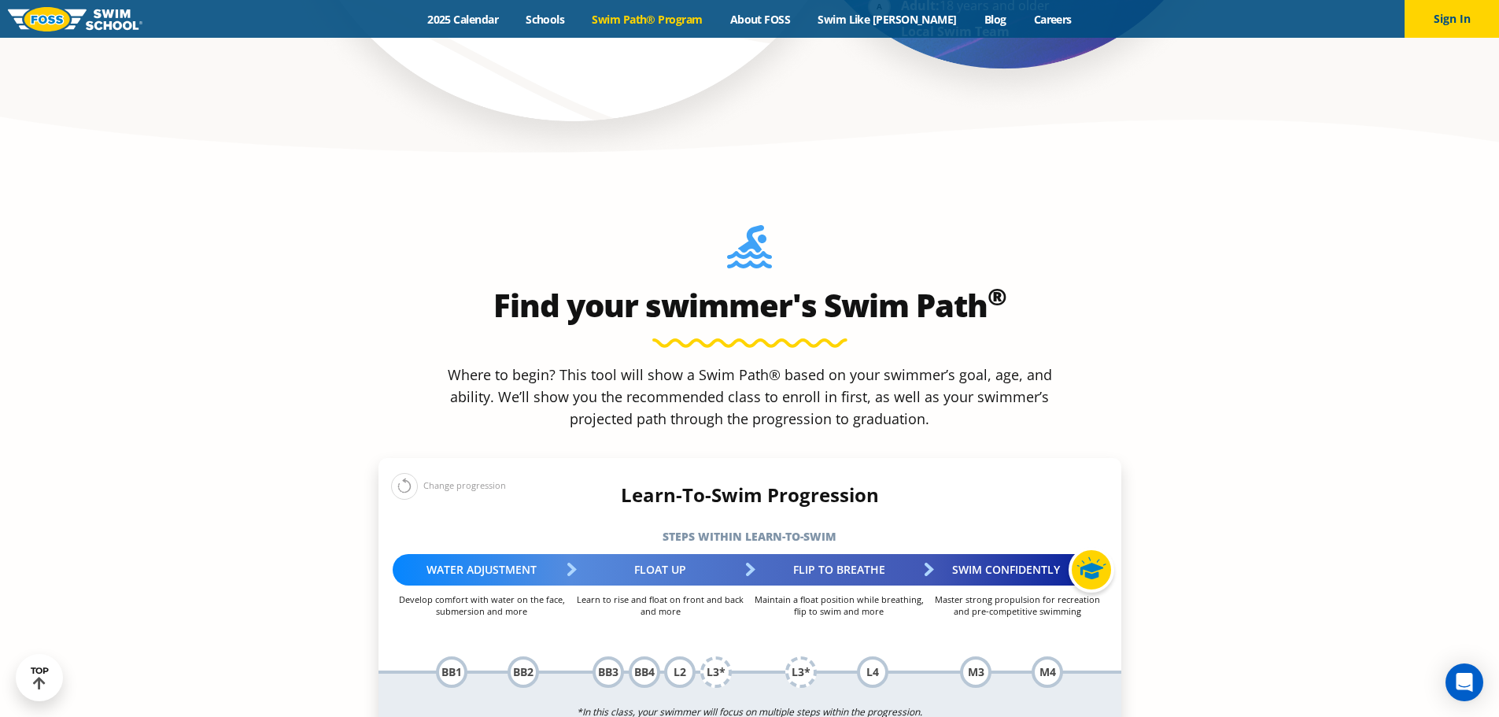
click at [449, 656] on div "BB1" at bounding box center [451, 671] width 31 height 31
click at [348, 603] on section "Find your swimmer's Swim Path ® Where to begin? This tool will show a Swim Path…" at bounding box center [749, 699] width 1499 height 1059
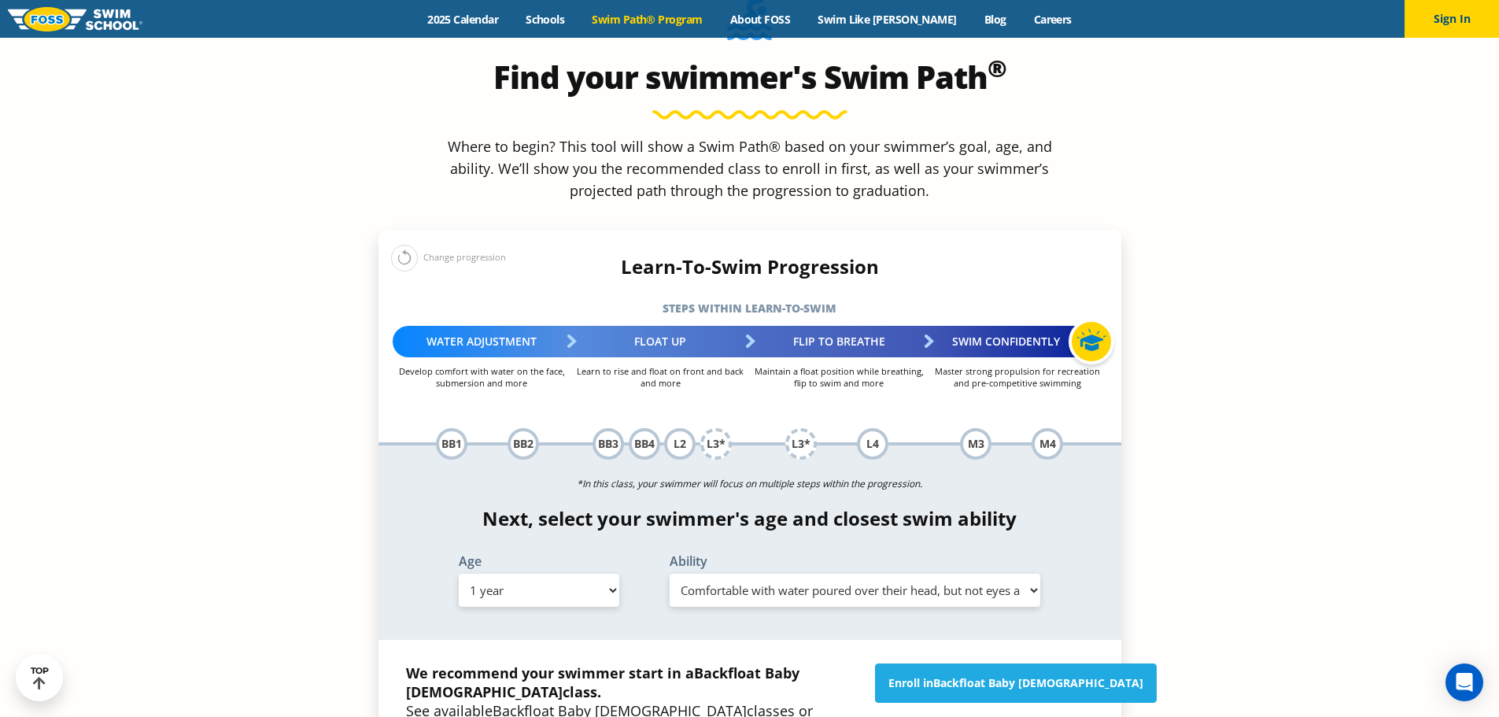
scroll to position [1573, 0]
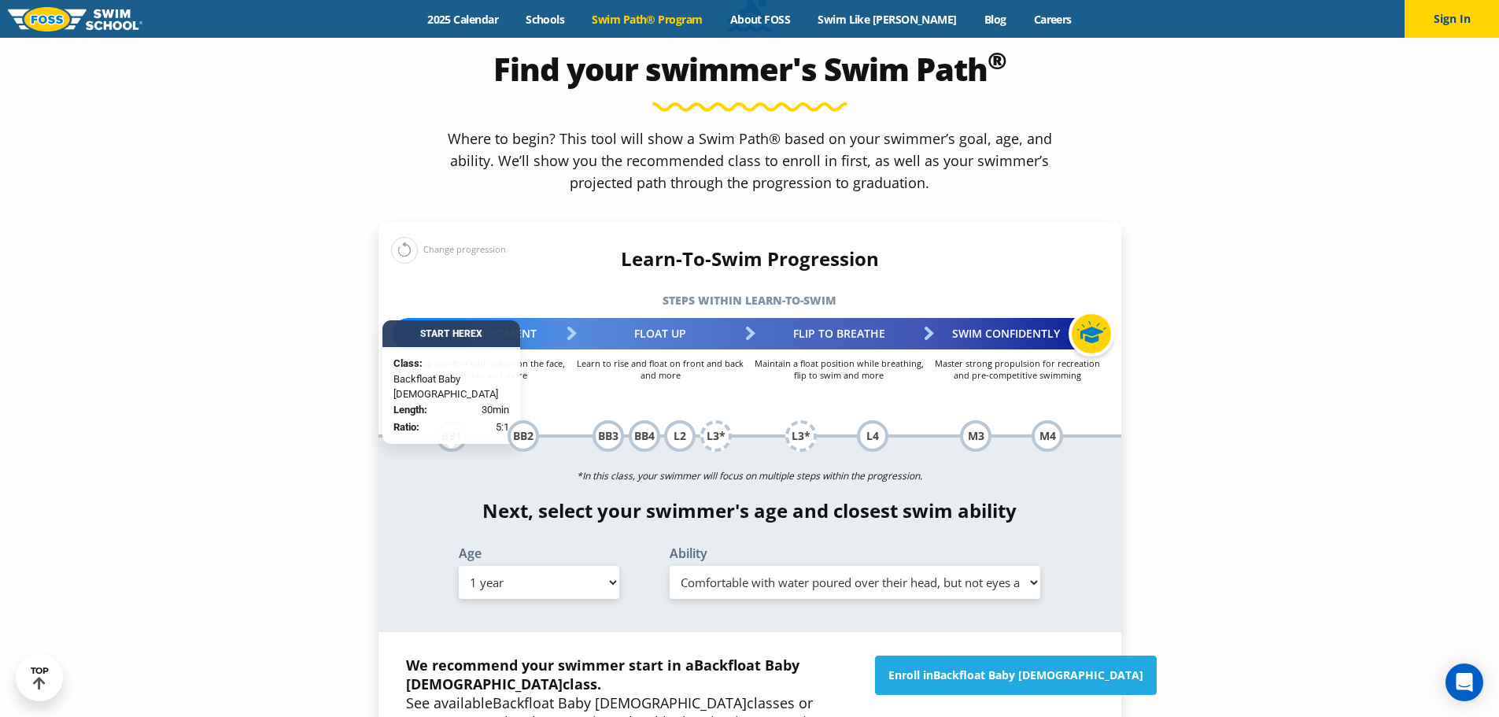
click at [444, 420] on div "BB1" at bounding box center [451, 435] width 31 height 31
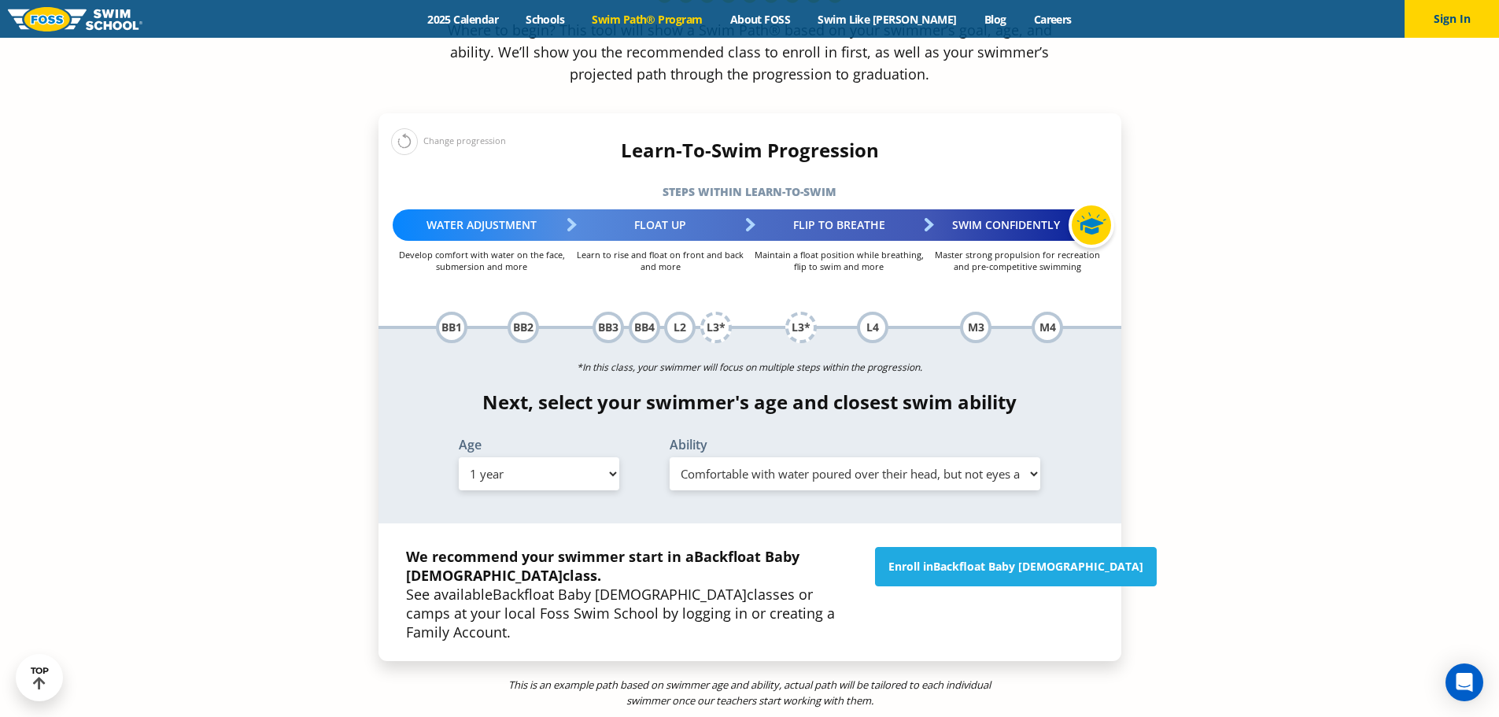
scroll to position [1809, 0]
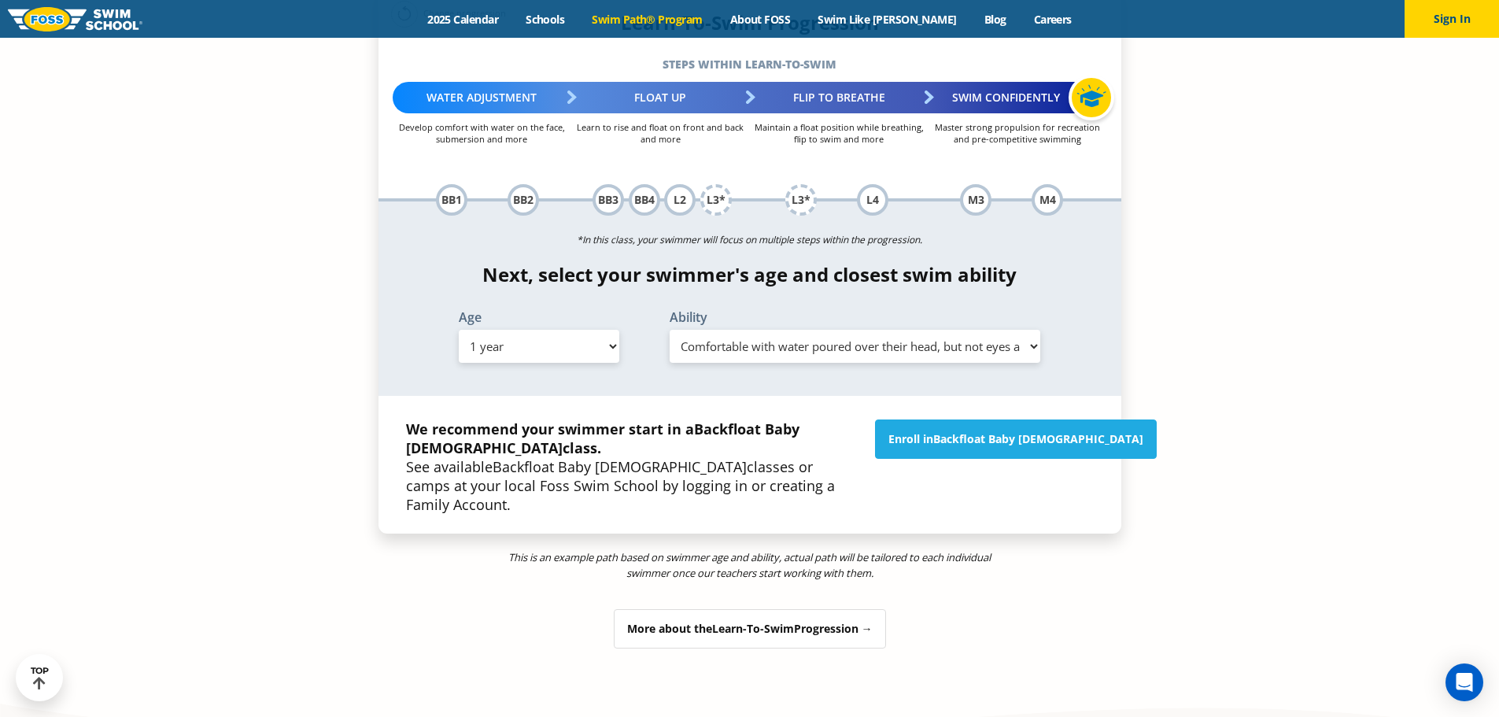
click at [811, 609] on div "More about the Learn-To-Swim Progression →" at bounding box center [750, 628] width 272 height 39
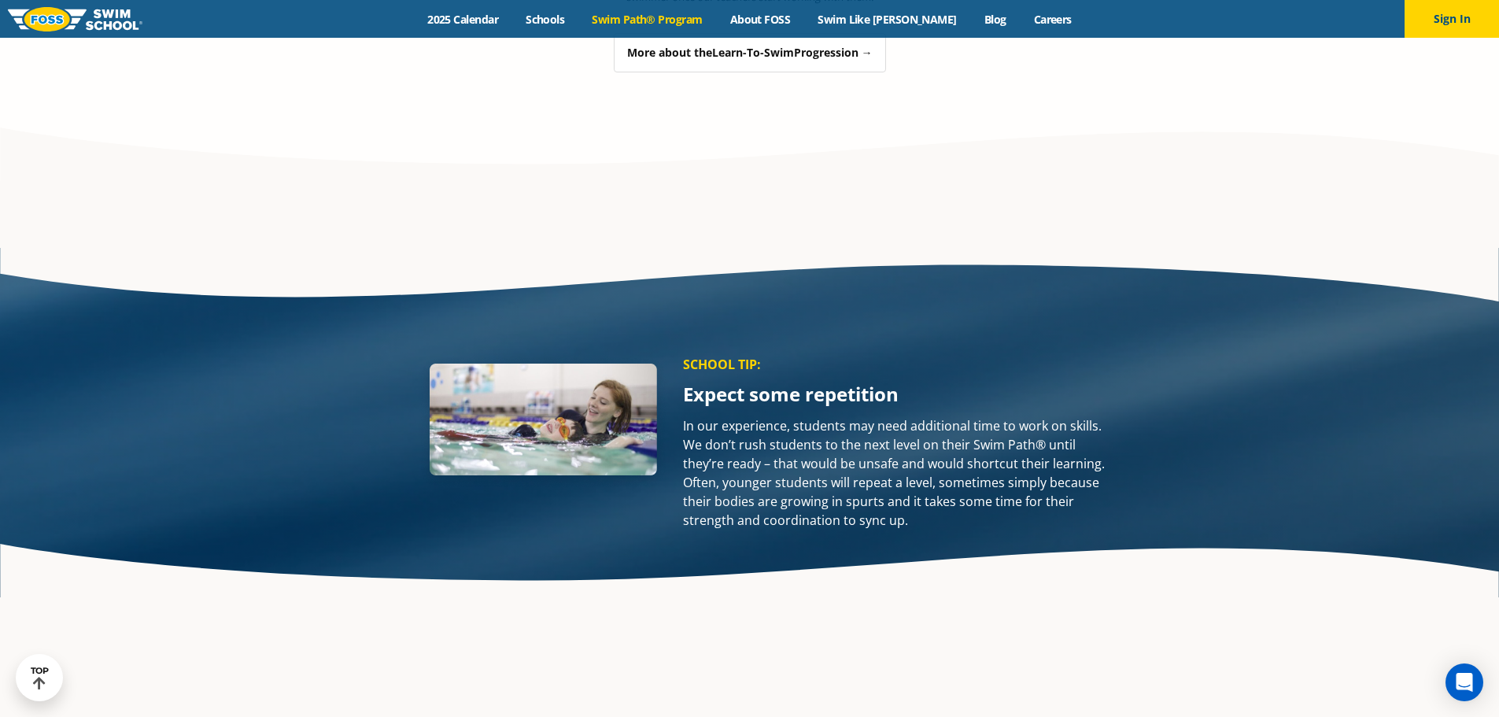
scroll to position [2192, 0]
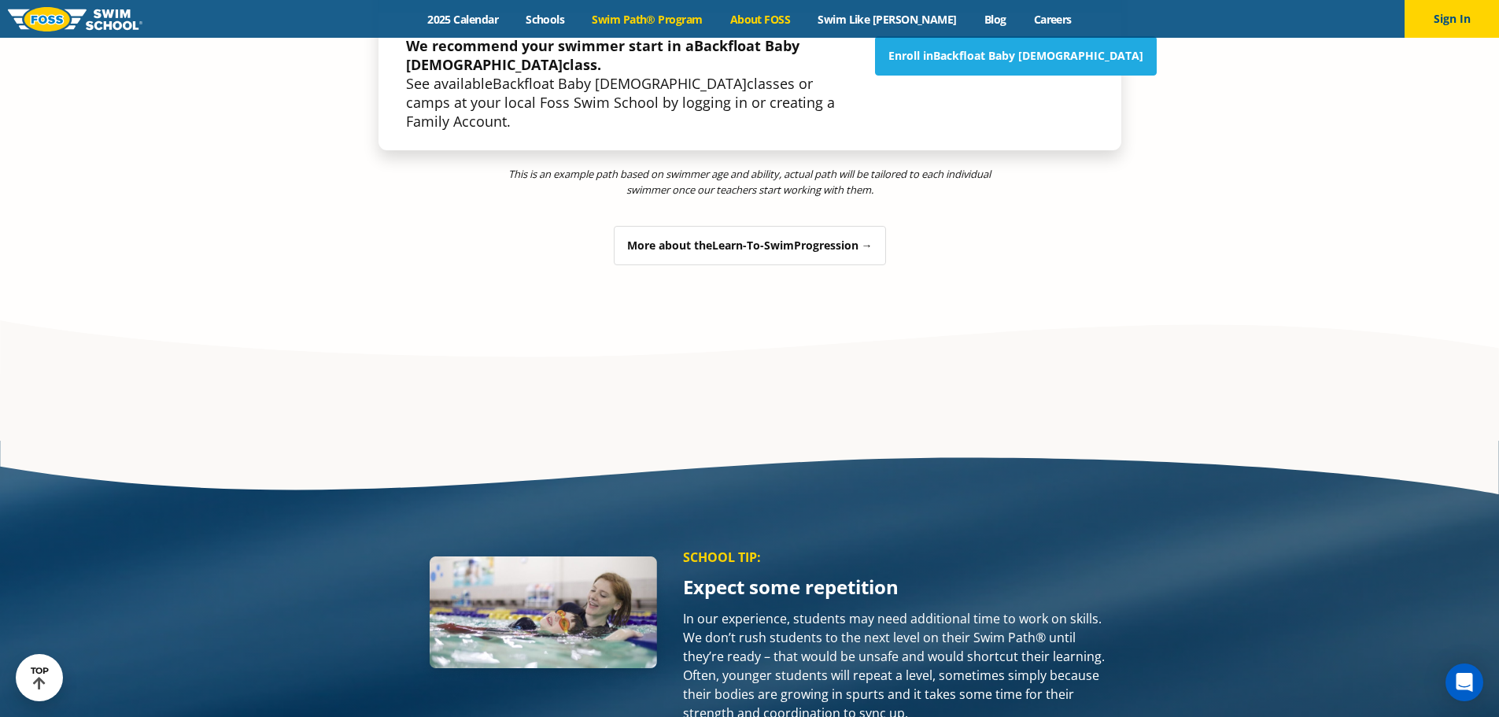
click at [797, 24] on link "About FOSS" at bounding box center [760, 19] width 88 height 15
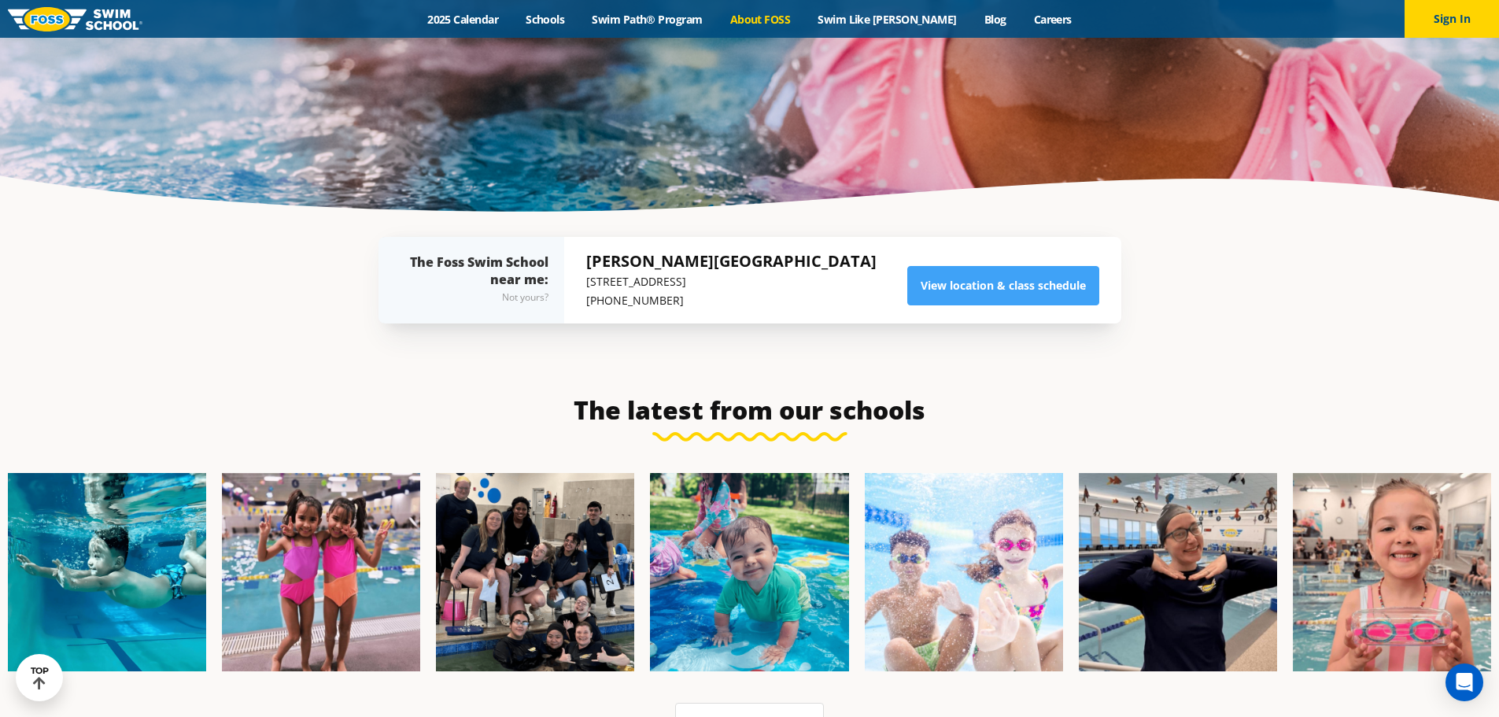
scroll to position [3641, 0]
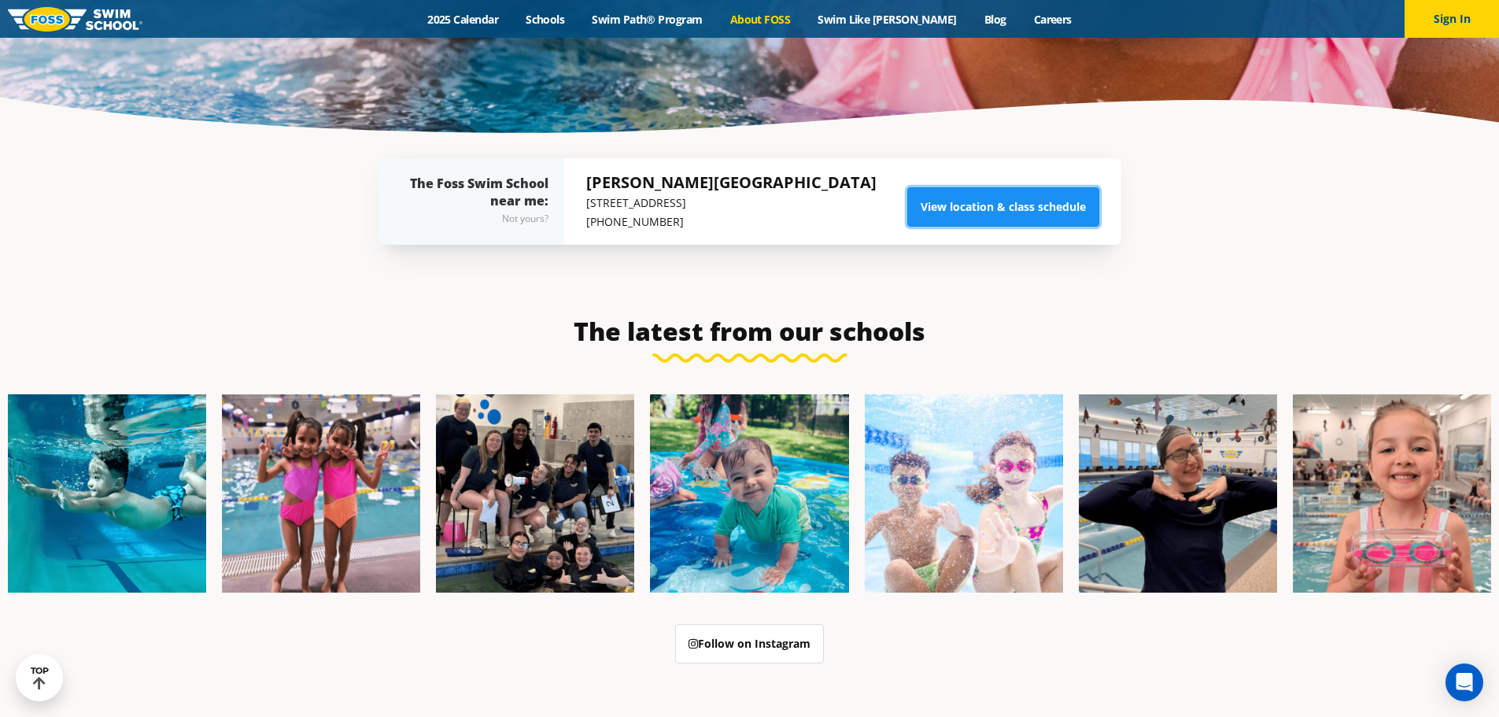
click at [923, 187] on link "View location & class schedule" at bounding box center [1003, 206] width 192 height 39
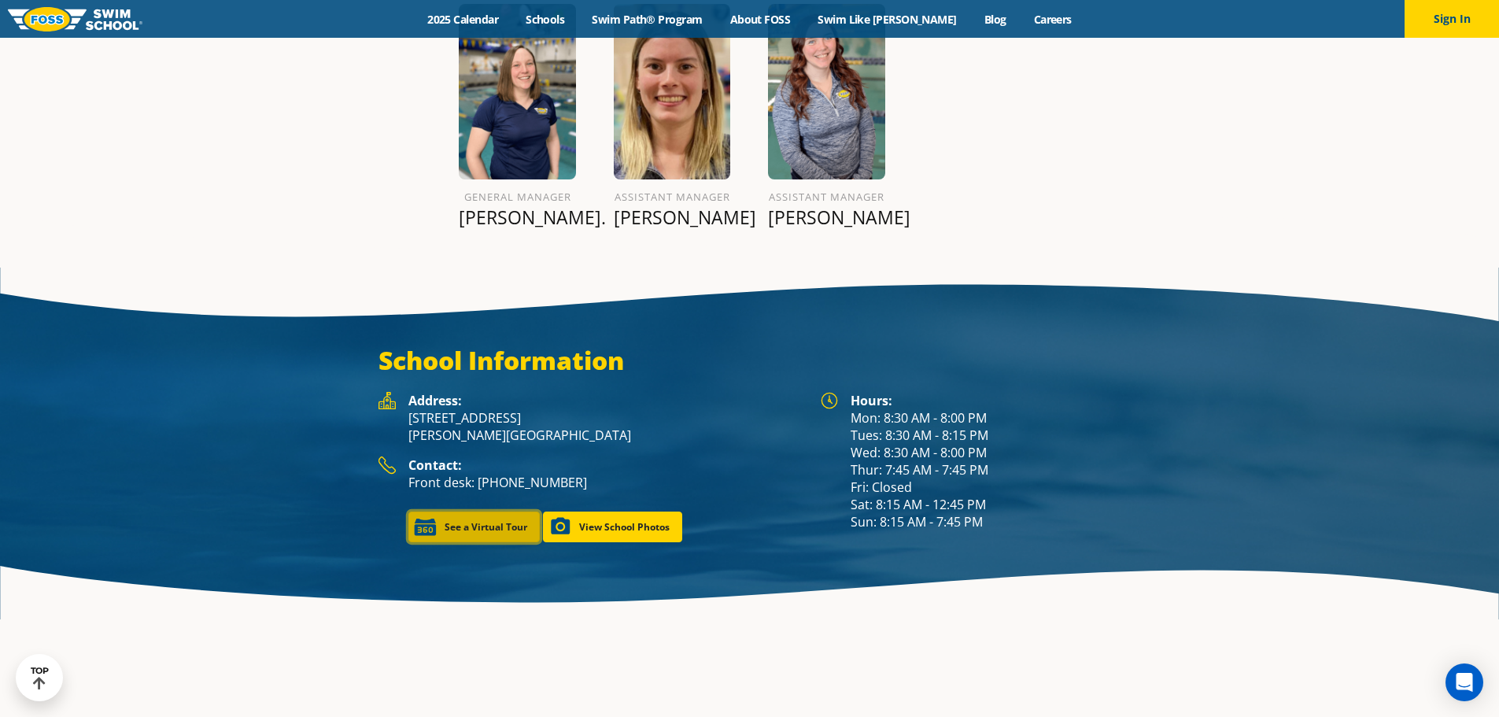
scroll to position [2023, 0]
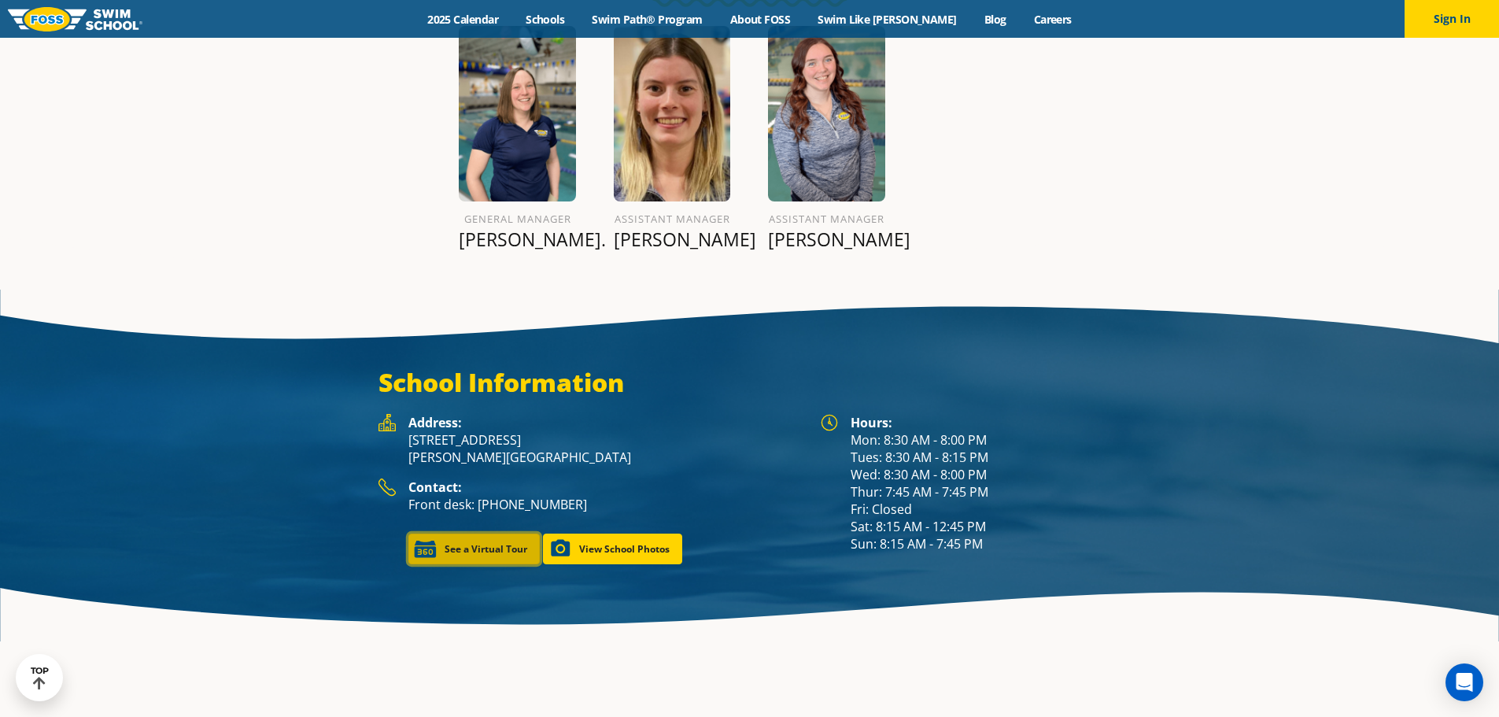
click at [521, 533] on link "See a Virtual Tour" at bounding box center [473, 548] width 131 height 31
